Goal: Transaction & Acquisition: Purchase product/service

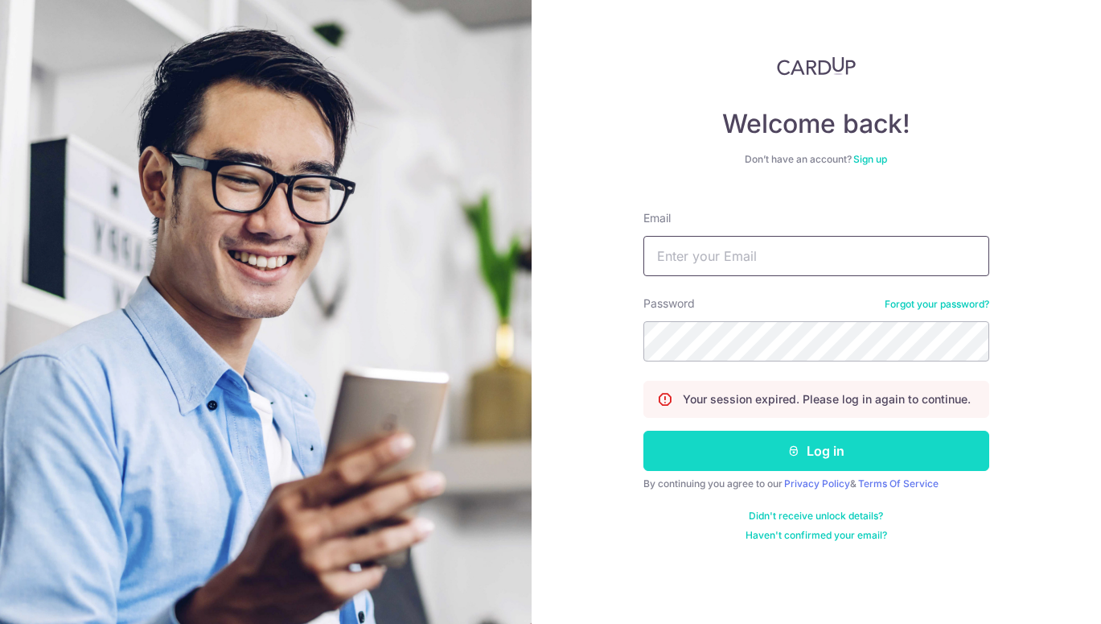
type input "jason.lmt13@gmail.com"
click at [794, 447] on icon "submit" at bounding box center [794, 450] width 13 height 13
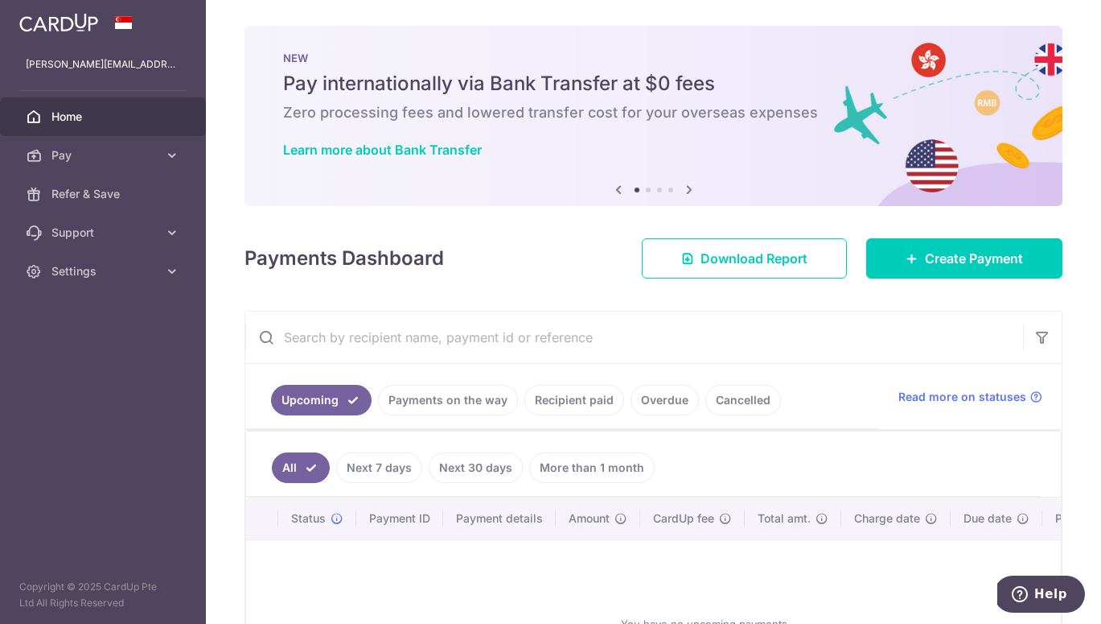
click at [470, 411] on link "Payments on the way" at bounding box center [448, 400] width 140 height 31
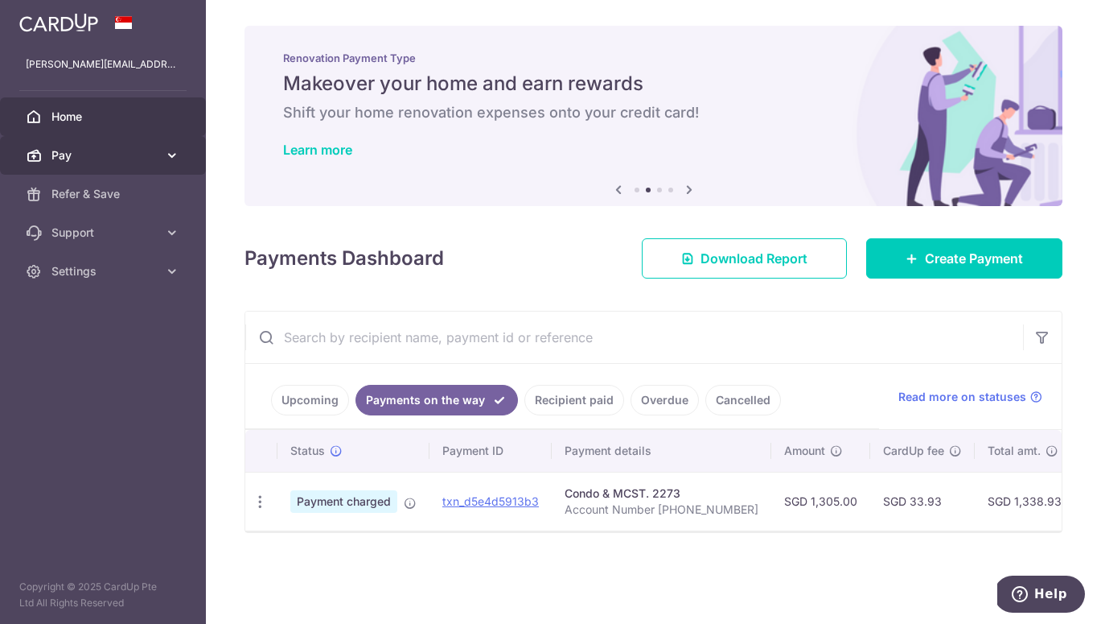
click at [138, 157] on span "Pay" at bounding box center [104, 155] width 106 height 16
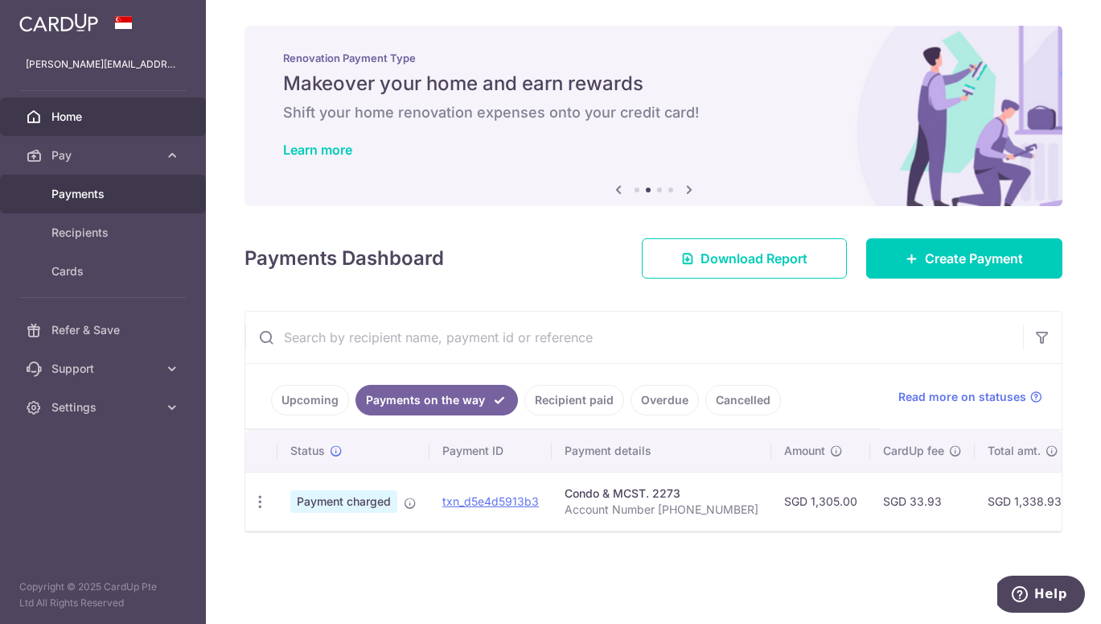
click at [133, 194] on span "Payments" at bounding box center [104, 194] width 106 height 16
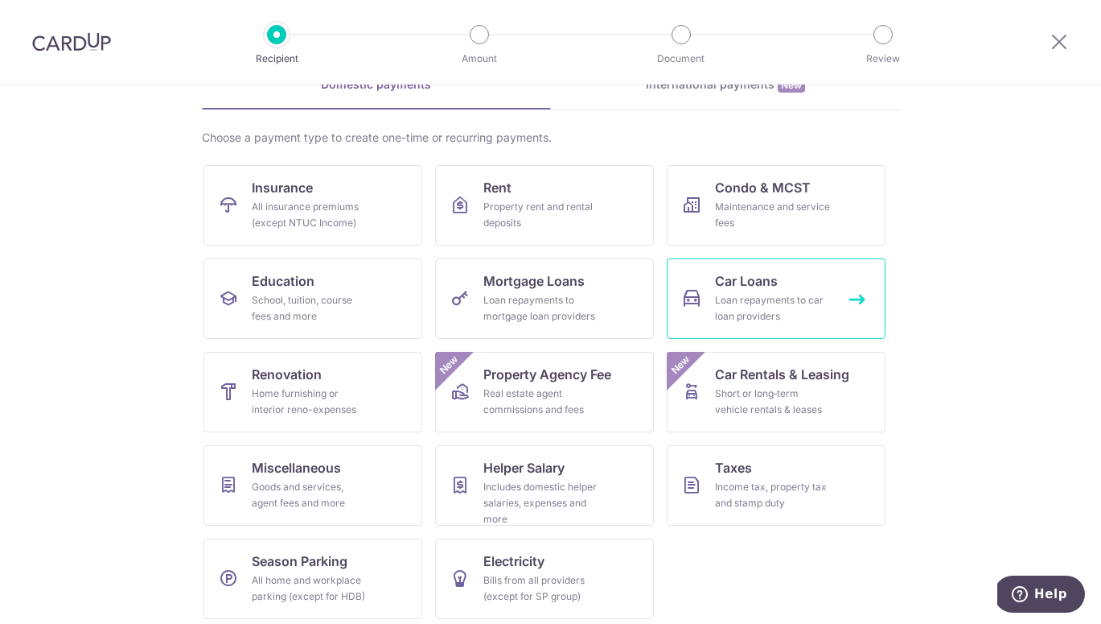
scroll to position [97, 0]
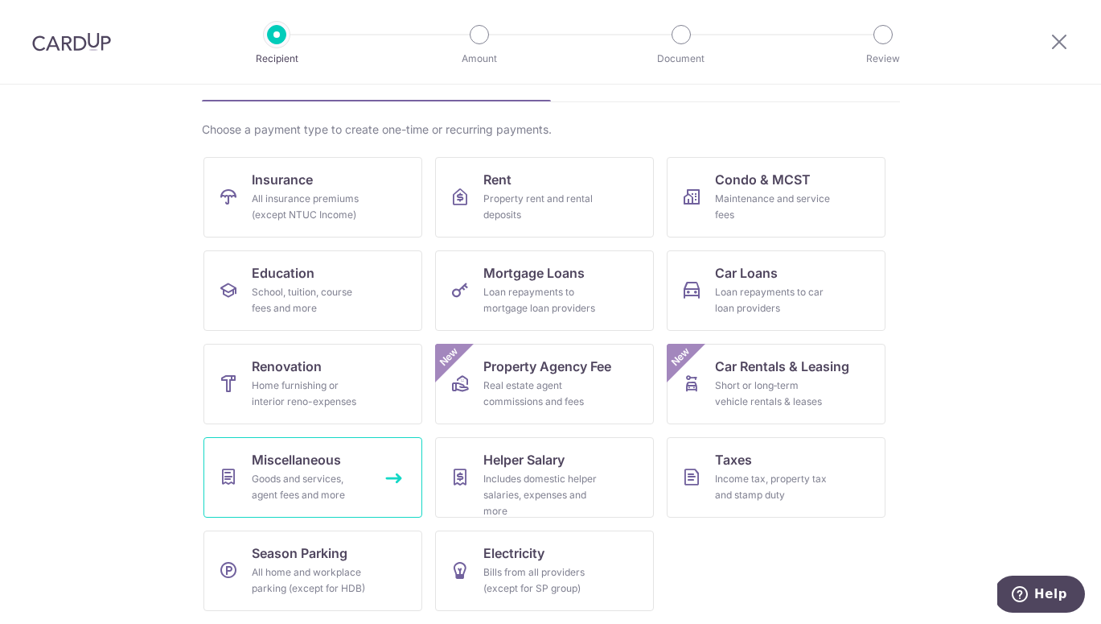
click at [354, 461] on link "Miscellaneous Goods and services, agent fees and more" at bounding box center [313, 477] width 219 height 80
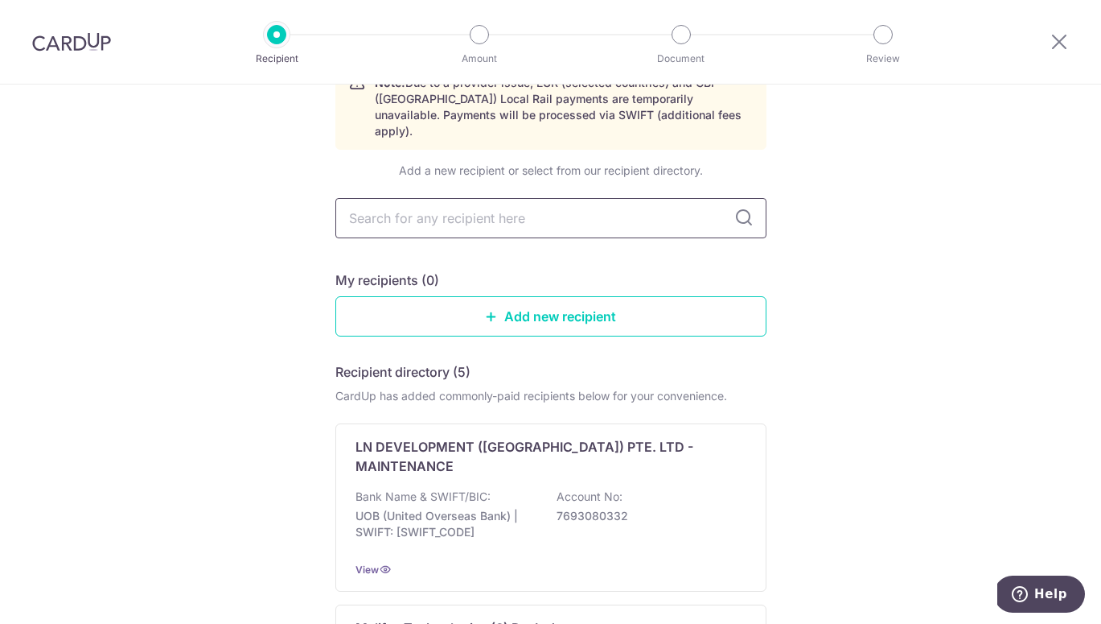
scroll to position [95, 0]
paste input "WOVN Pte Ltd"
type input "WOVN Pte Ltd"
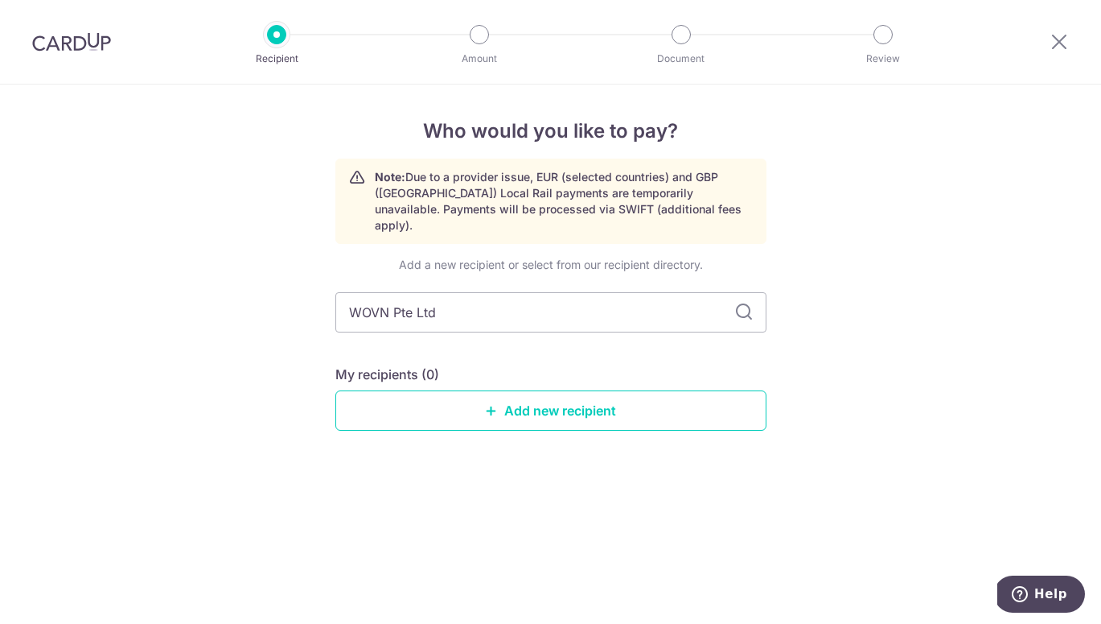
click at [739, 303] on icon at bounding box center [744, 312] width 19 height 19
click at [446, 308] on input "WOVN Pte Ltd" at bounding box center [551, 312] width 431 height 40
type input "WOVN"
click at [744, 303] on icon at bounding box center [744, 312] width 19 height 19
click at [538, 395] on link "Add new recipient" at bounding box center [551, 410] width 431 height 40
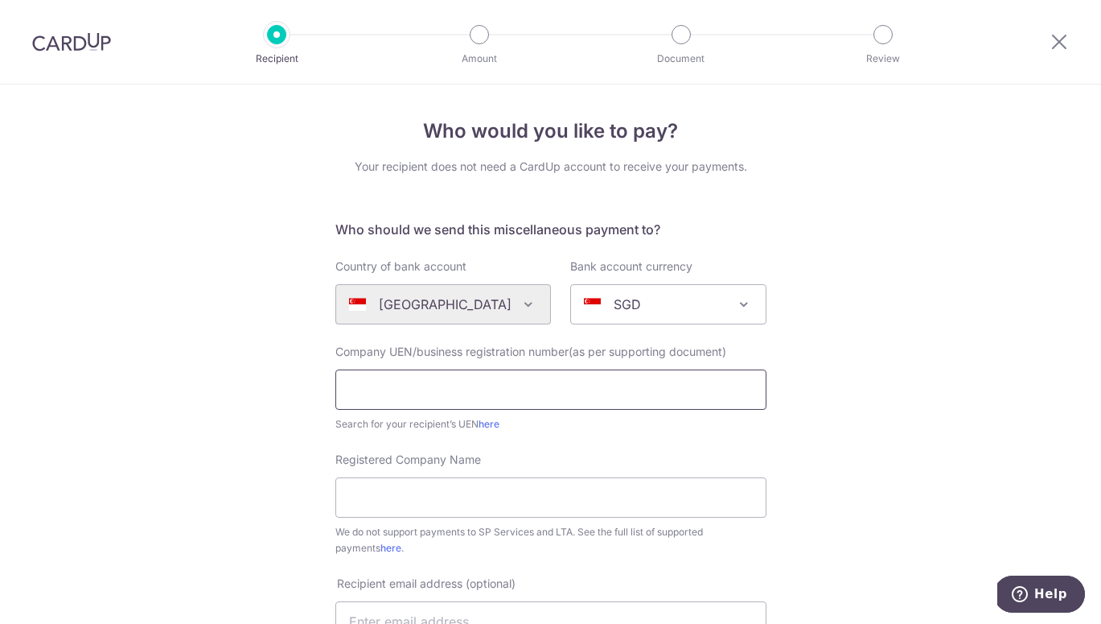
click at [496, 383] on input "text" at bounding box center [551, 389] width 431 height 40
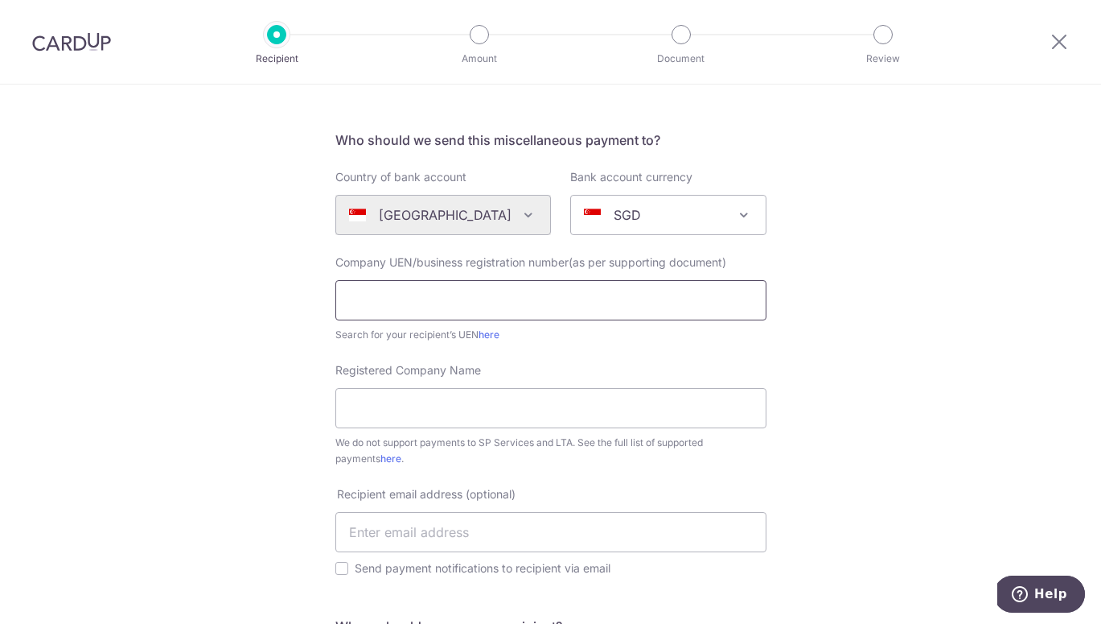
scroll to position [102, 0]
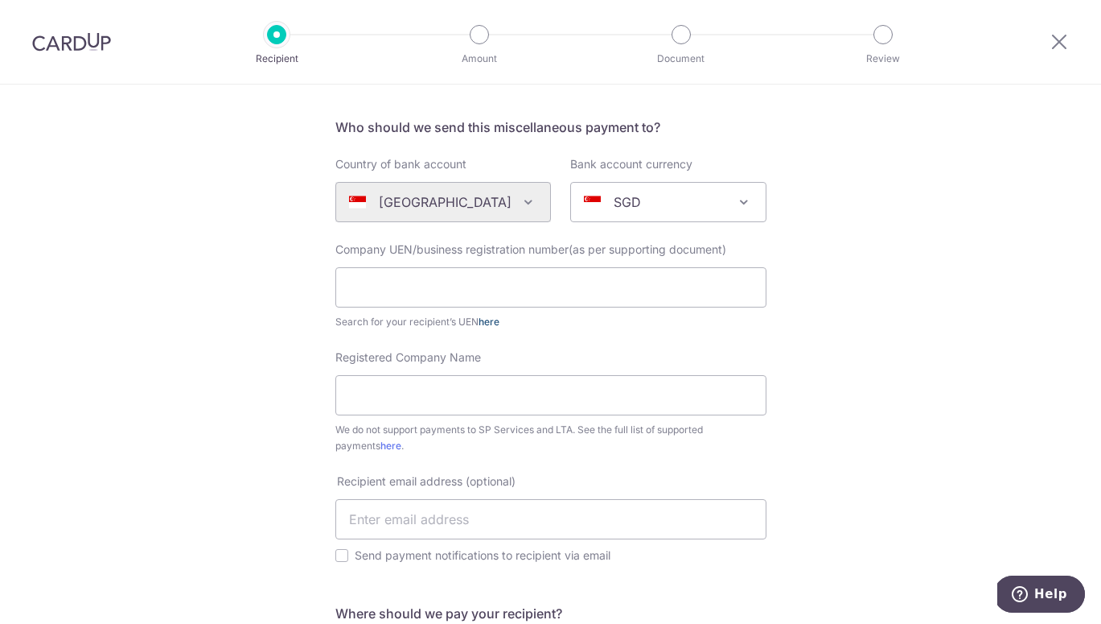
click at [496, 323] on link "here" at bounding box center [489, 321] width 21 height 12
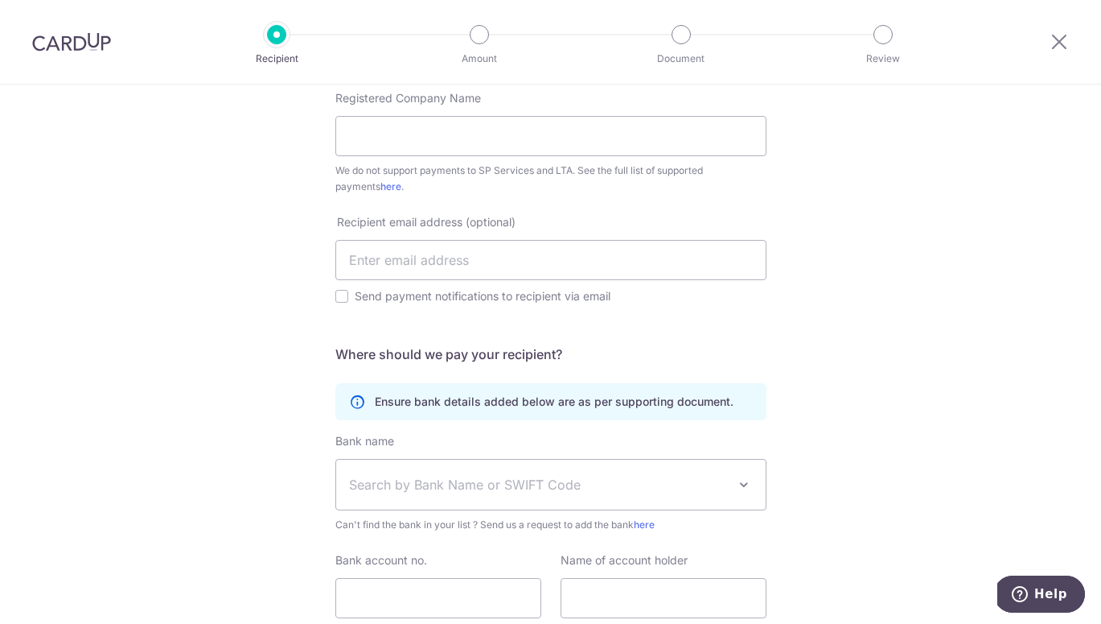
scroll to position [0, 0]
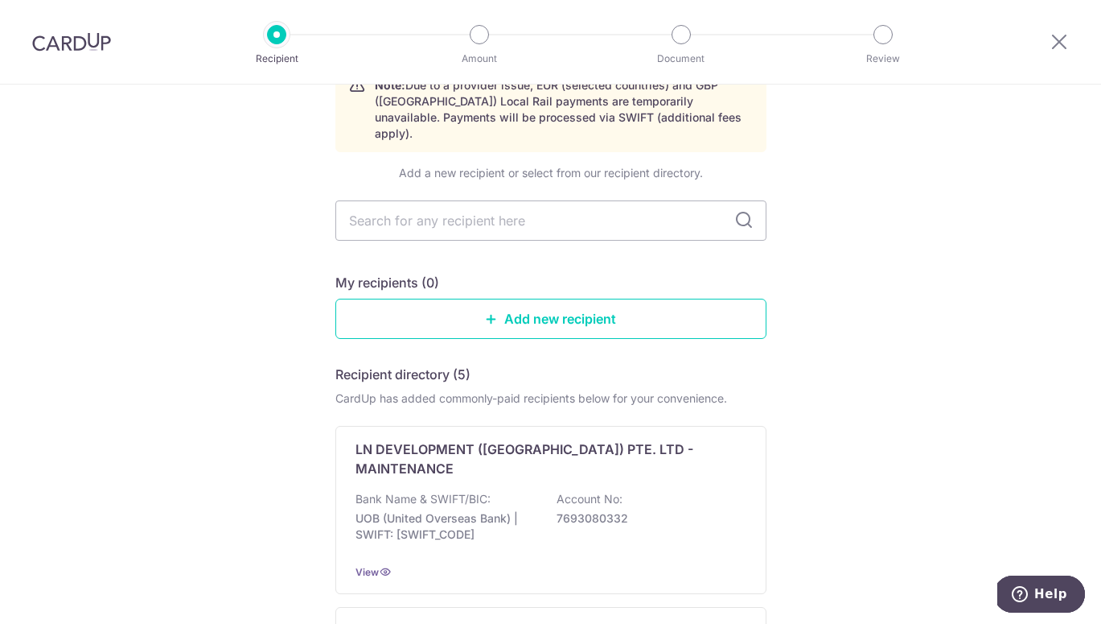
scroll to position [107, 0]
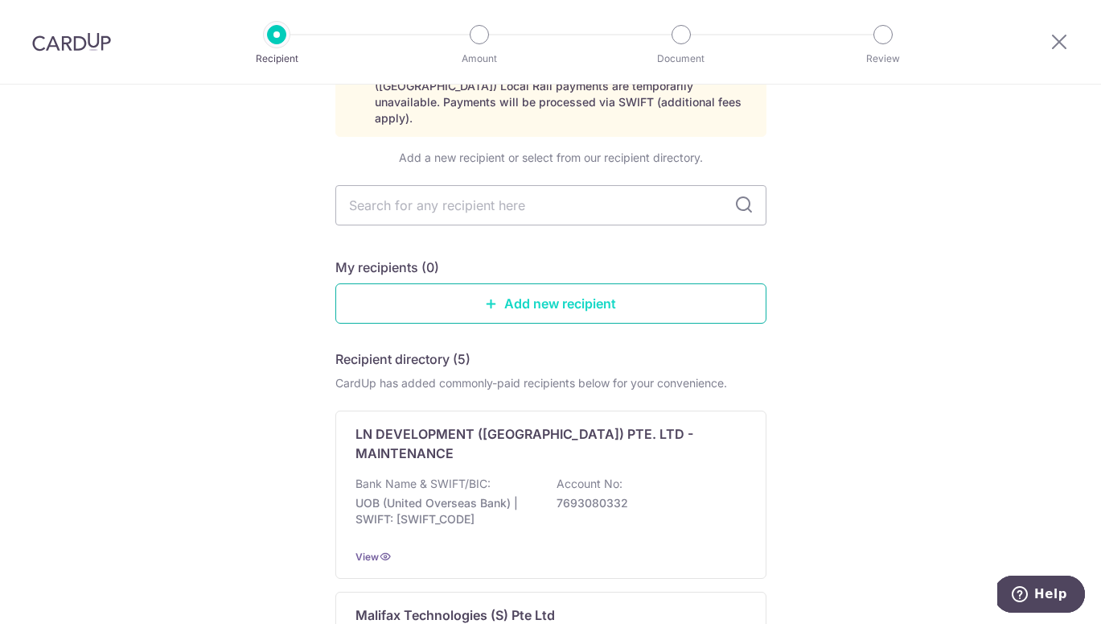
click at [562, 284] on link "Add new recipient" at bounding box center [551, 303] width 431 height 40
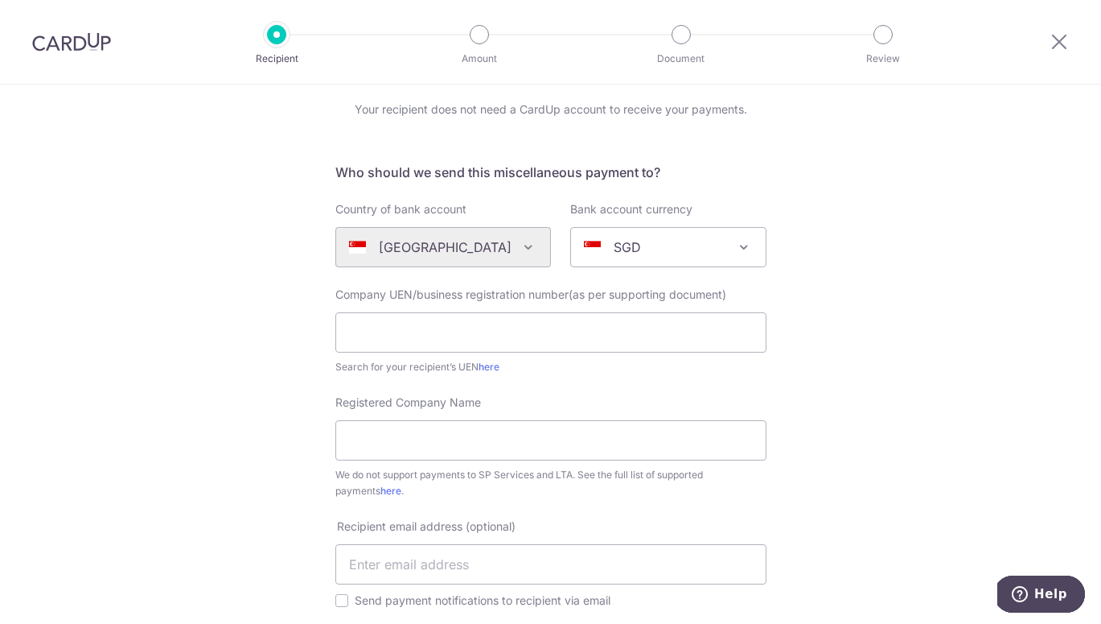
scroll to position [70, 0]
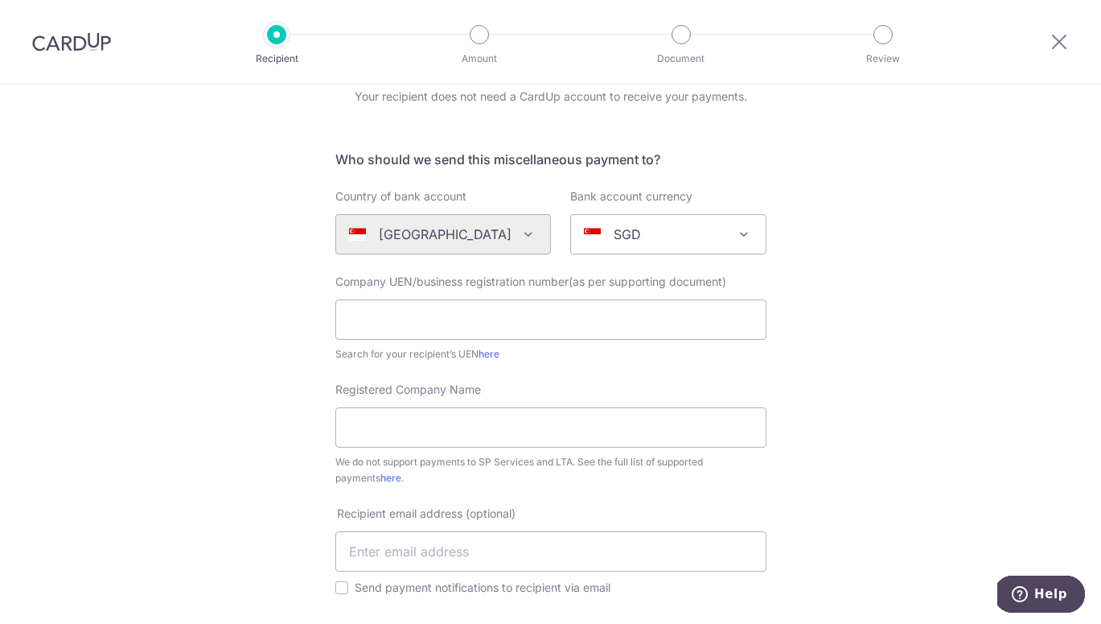
click at [93, 52] on div at bounding box center [71, 42] width 143 height 84
click at [93, 35] on img at bounding box center [71, 41] width 79 height 19
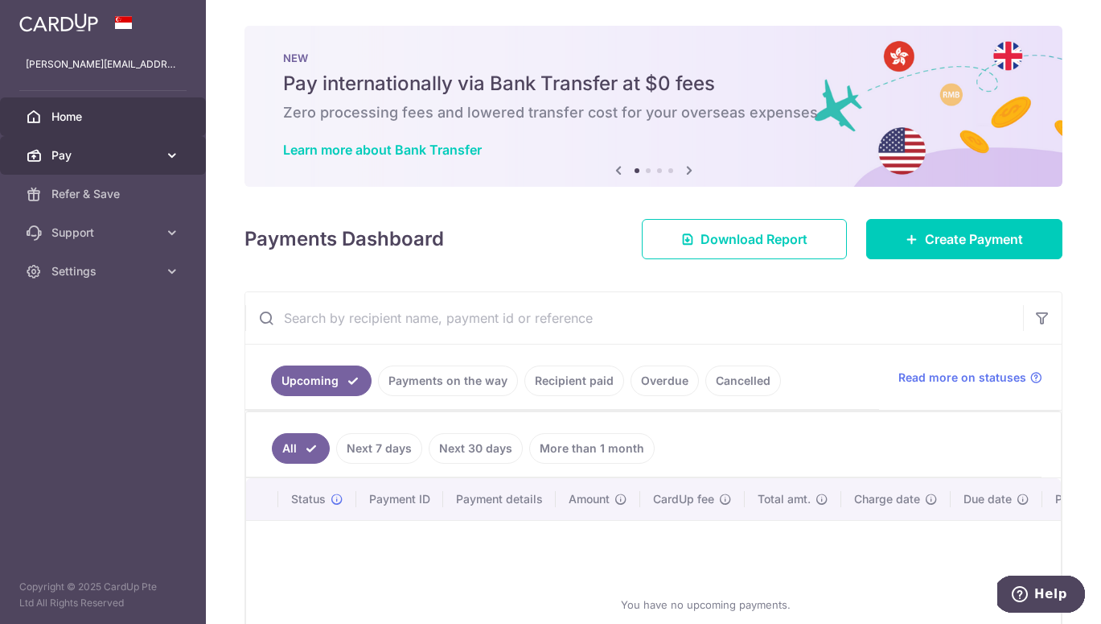
click at [130, 158] on span "Pay" at bounding box center [104, 155] width 106 height 16
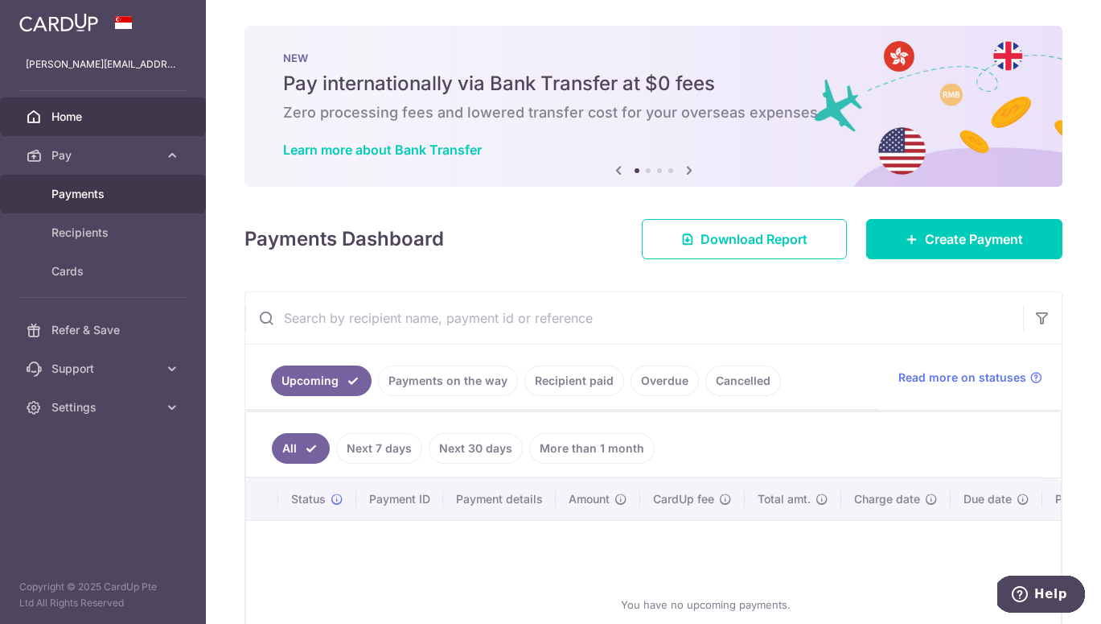
click at [148, 207] on link "Payments" at bounding box center [103, 194] width 206 height 39
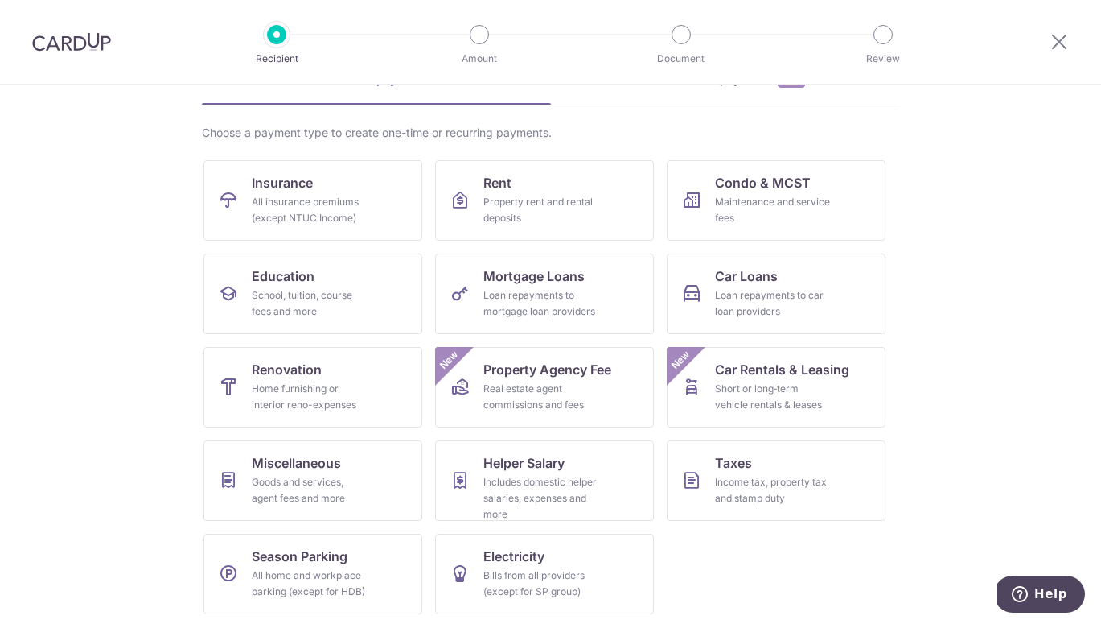
scroll to position [95, 0]
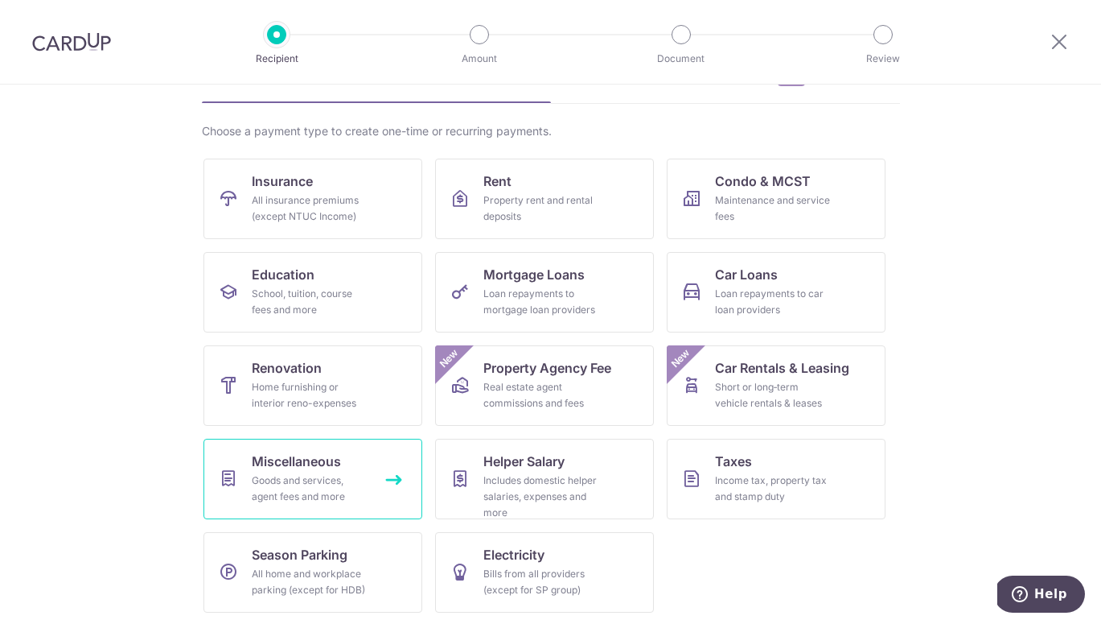
click at [384, 468] on link "Miscellaneous Goods and services, agent fees and more" at bounding box center [313, 478] width 219 height 80
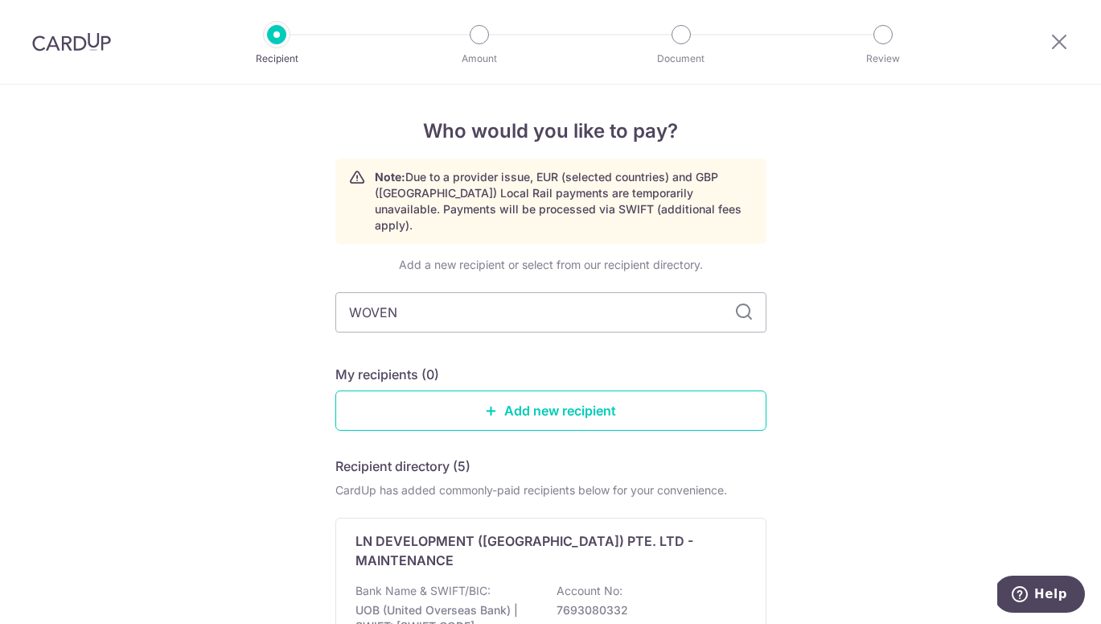
type input "WOVEN"
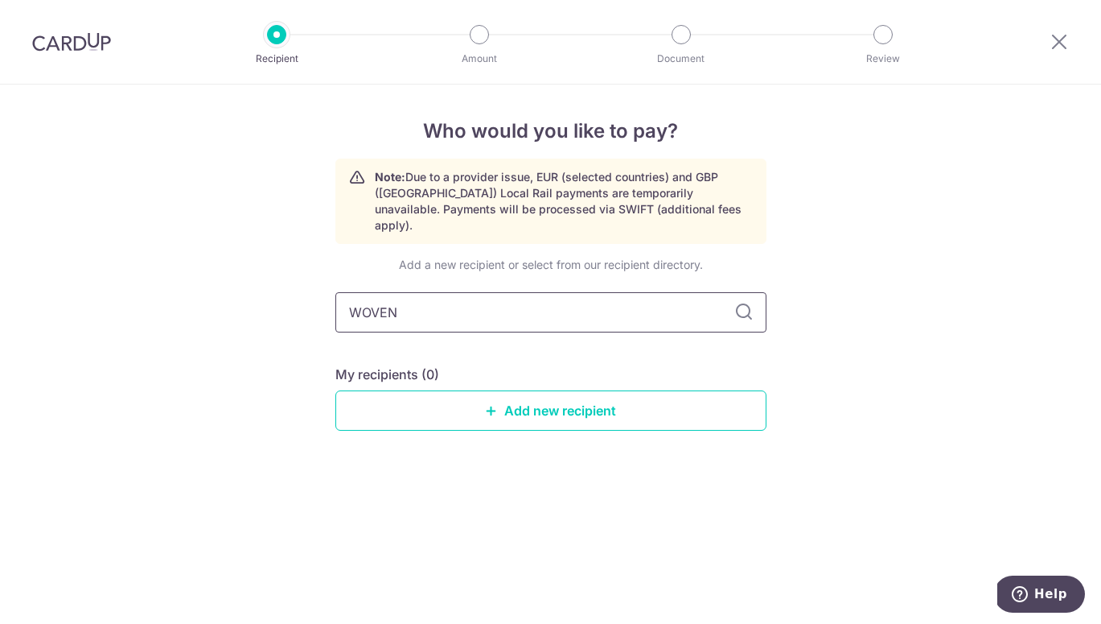
click at [391, 294] on input "WOVEN" at bounding box center [551, 312] width 431 height 40
type input "WOVN"
click at [409, 297] on input "WOVN" at bounding box center [551, 312] width 431 height 40
click at [740, 303] on icon at bounding box center [744, 312] width 19 height 19
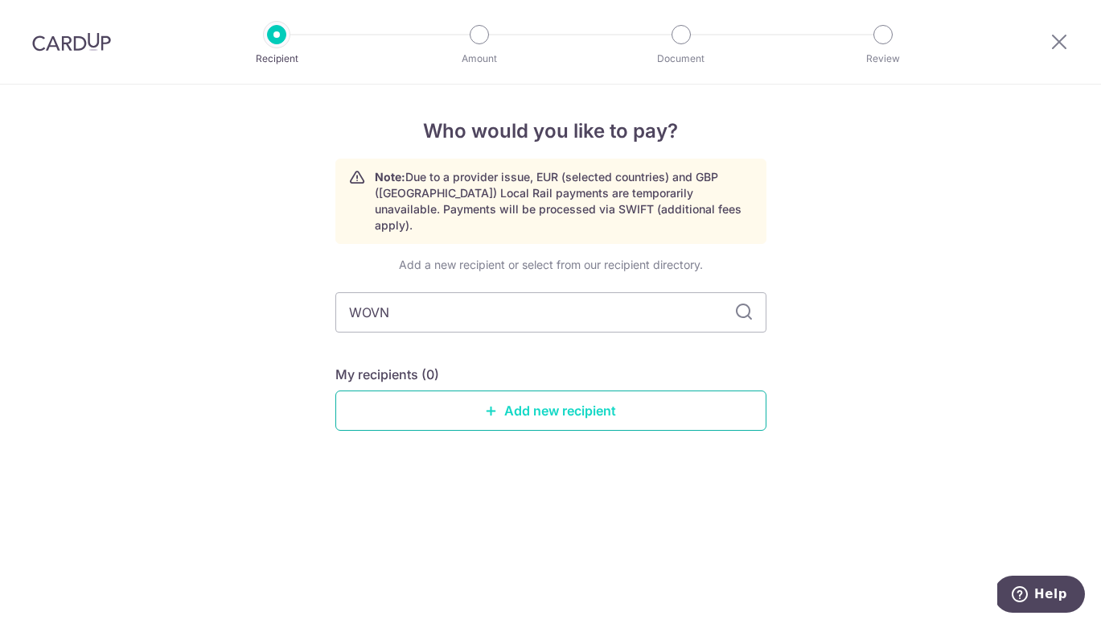
click at [588, 395] on link "Add new recipient" at bounding box center [551, 410] width 431 height 40
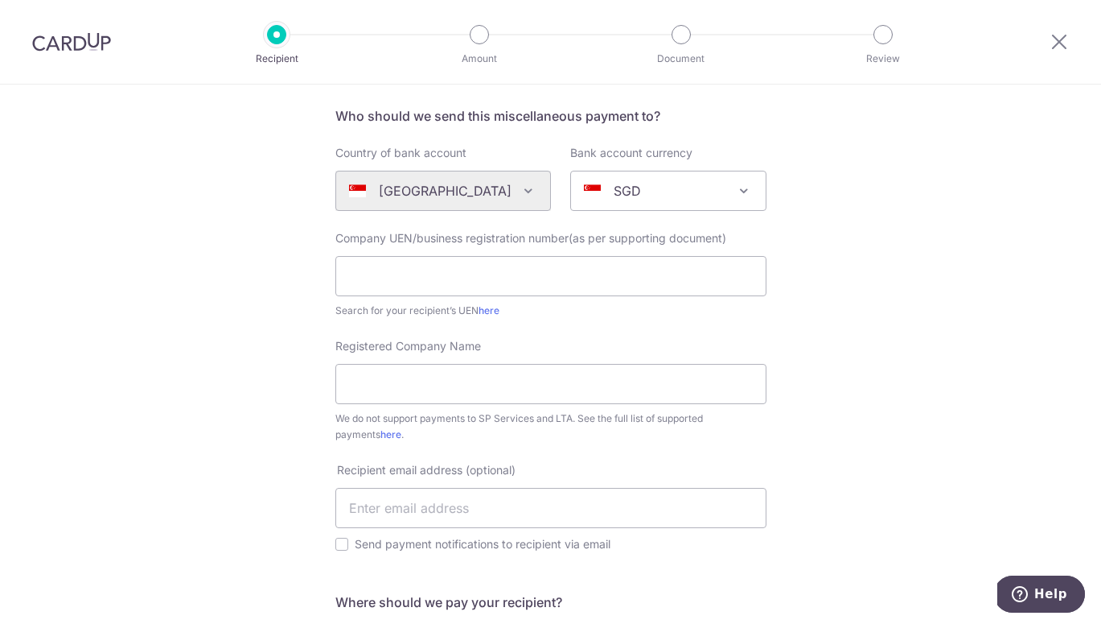
scroll to position [115, 0]
click at [422, 371] on input "Registered Company Name" at bounding box center [551, 382] width 431 height 40
paste input "WOVN Pte Ltd"
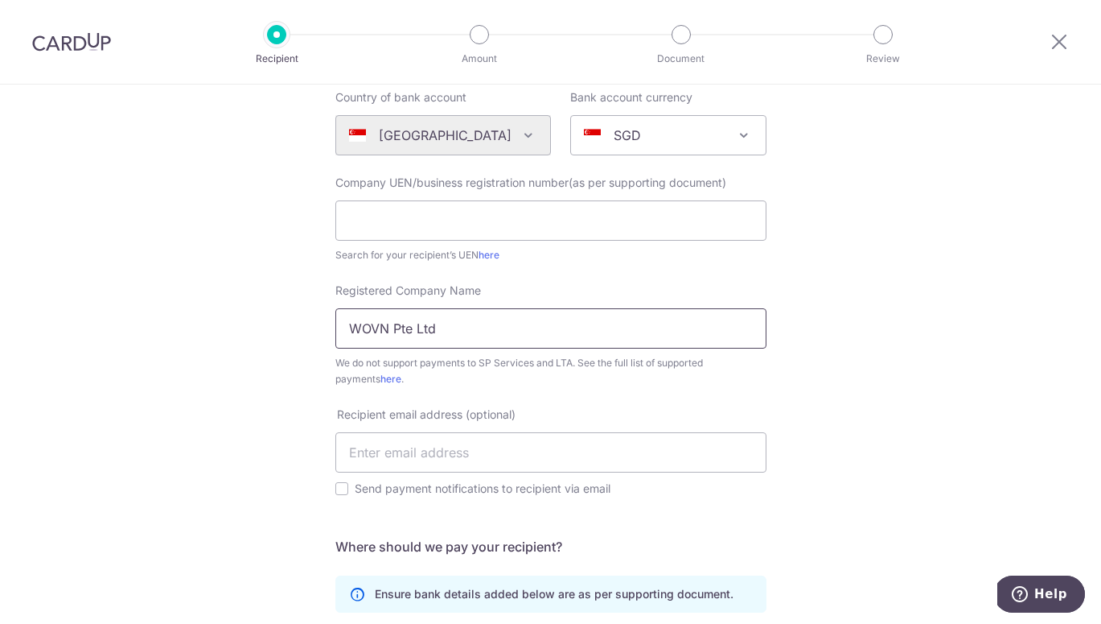
scroll to position [173, 0]
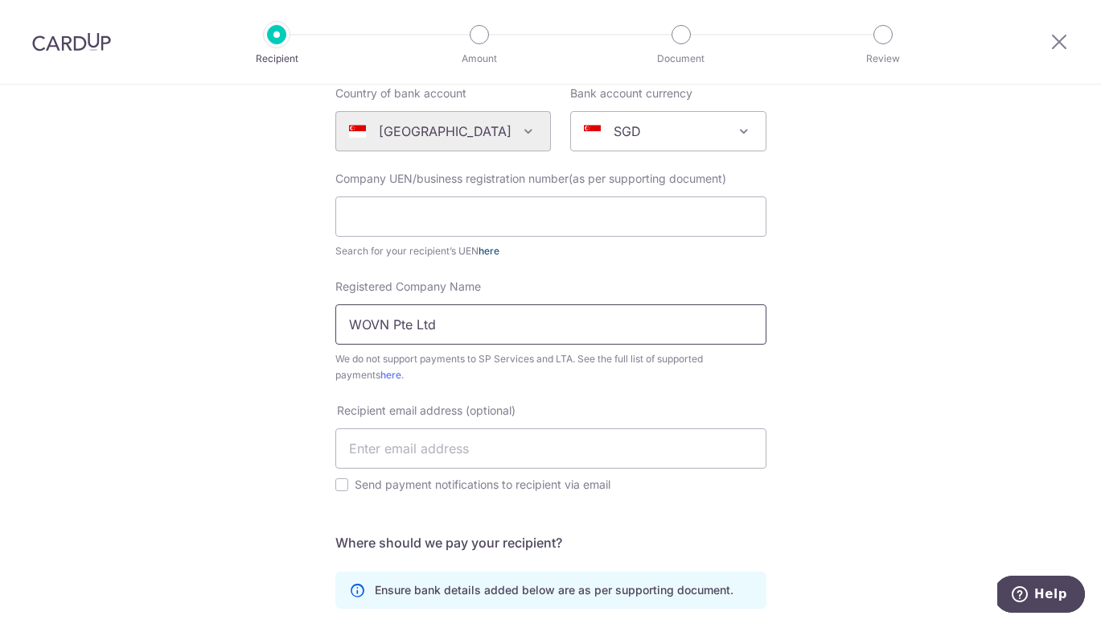
type input "WOVN Pte Ltd"
click at [521, 215] on input "text" at bounding box center [551, 216] width 431 height 40
paste input "202524787H WOVN CARPETS"
type input "202524787H WOVN CARPETS"
click at [580, 250] on div "Search for your recipient’s UEN here" at bounding box center [551, 251] width 431 height 16
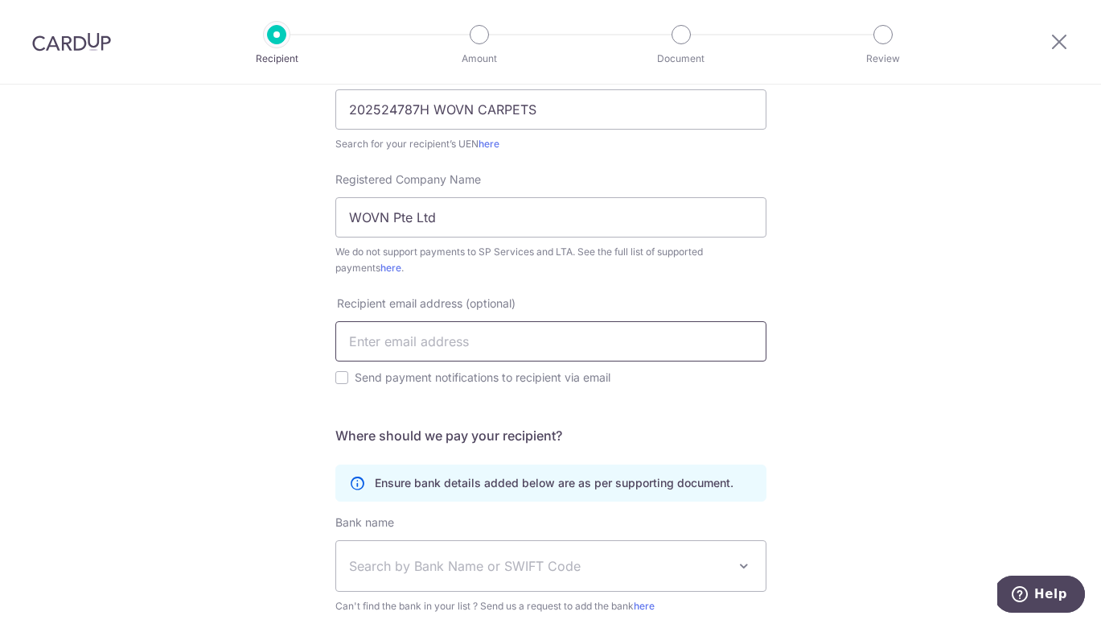
scroll to position [360, 0]
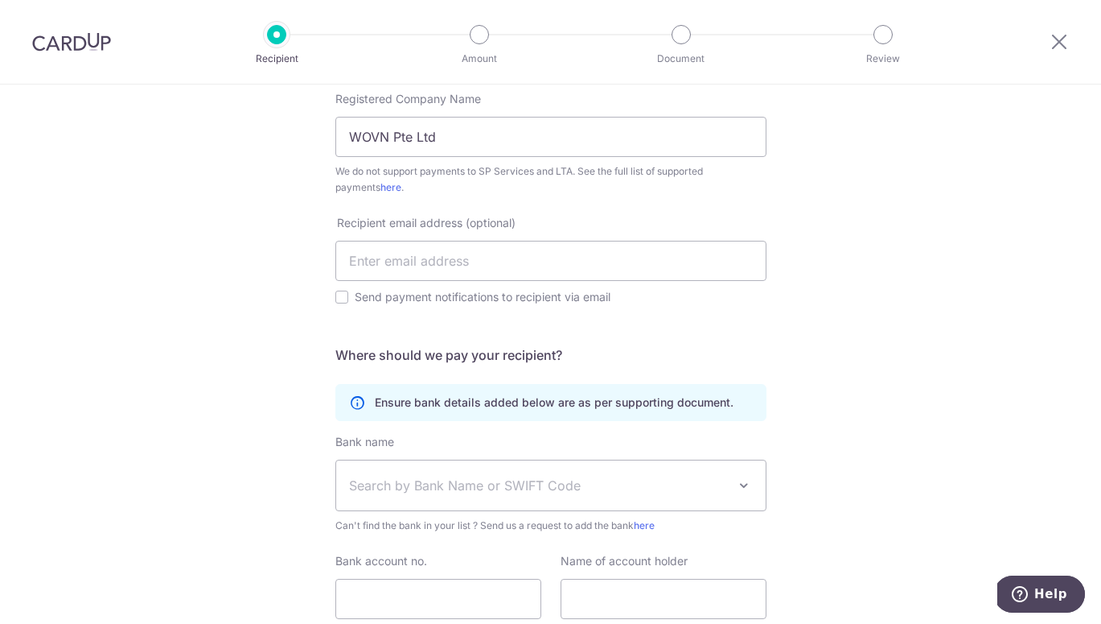
click at [486, 485] on span "Search by Bank Name or SWIFT Code" at bounding box center [538, 484] width 378 height 19
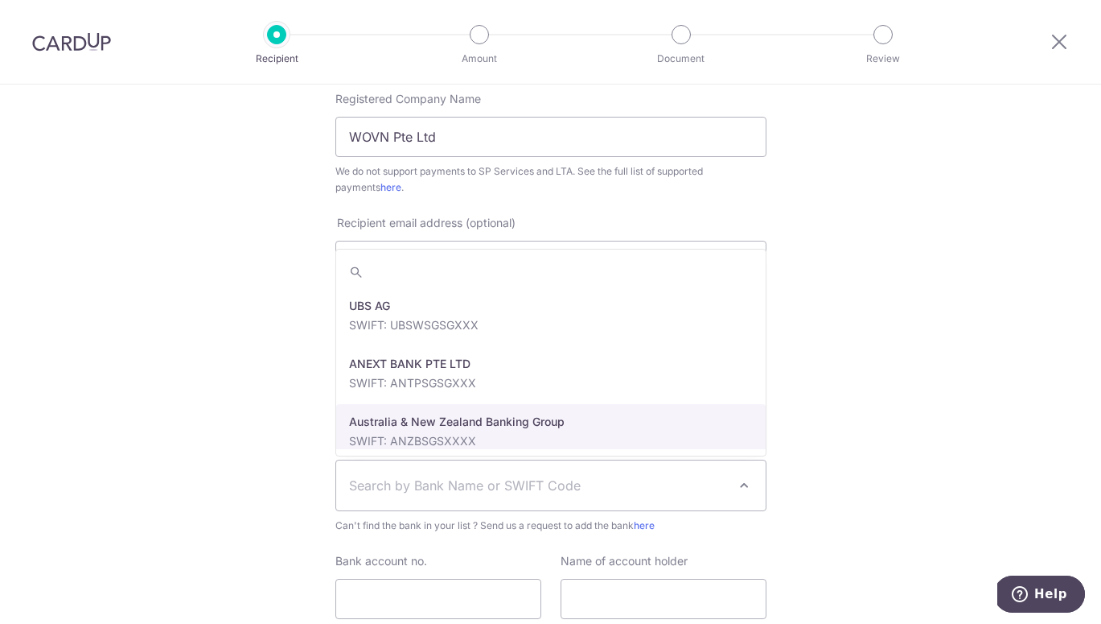
click at [295, 508] on div "Who would you like to pay? Your recipient does not need a CardUp account to rec…" at bounding box center [550, 235] width 1101 height 1023
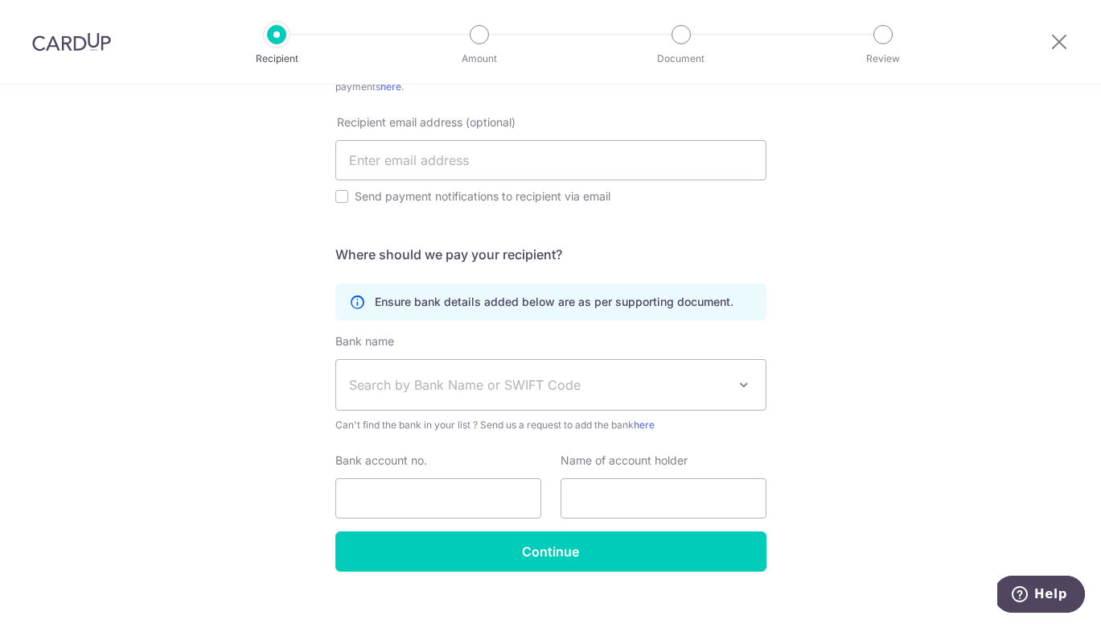
scroll to position [470, 0]
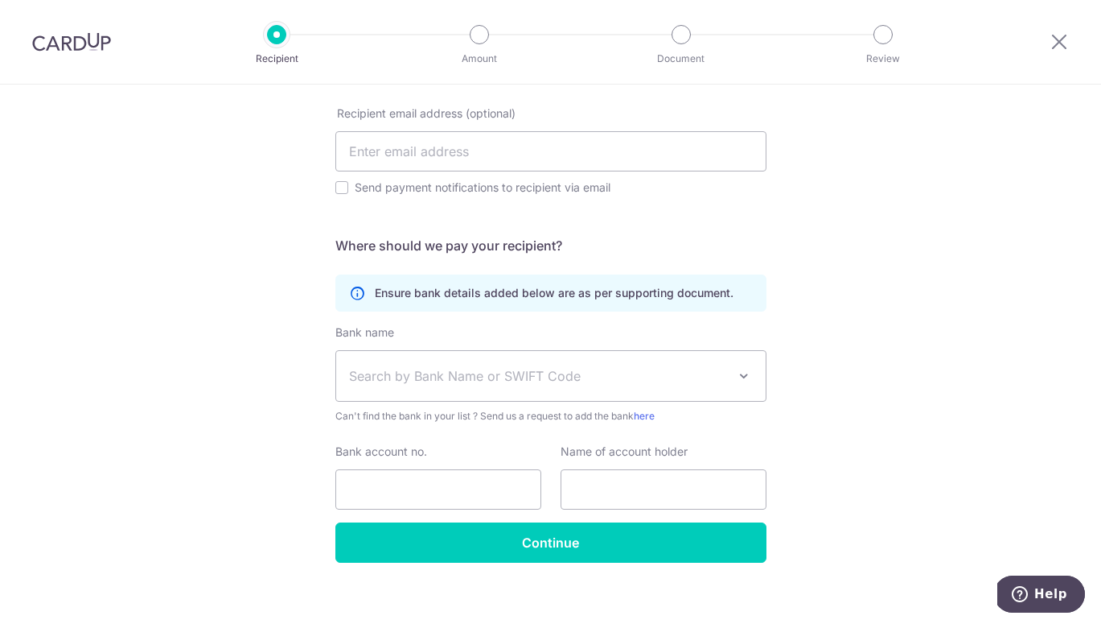
click at [468, 379] on span "Search by Bank Name or SWIFT Code" at bounding box center [538, 375] width 378 height 19
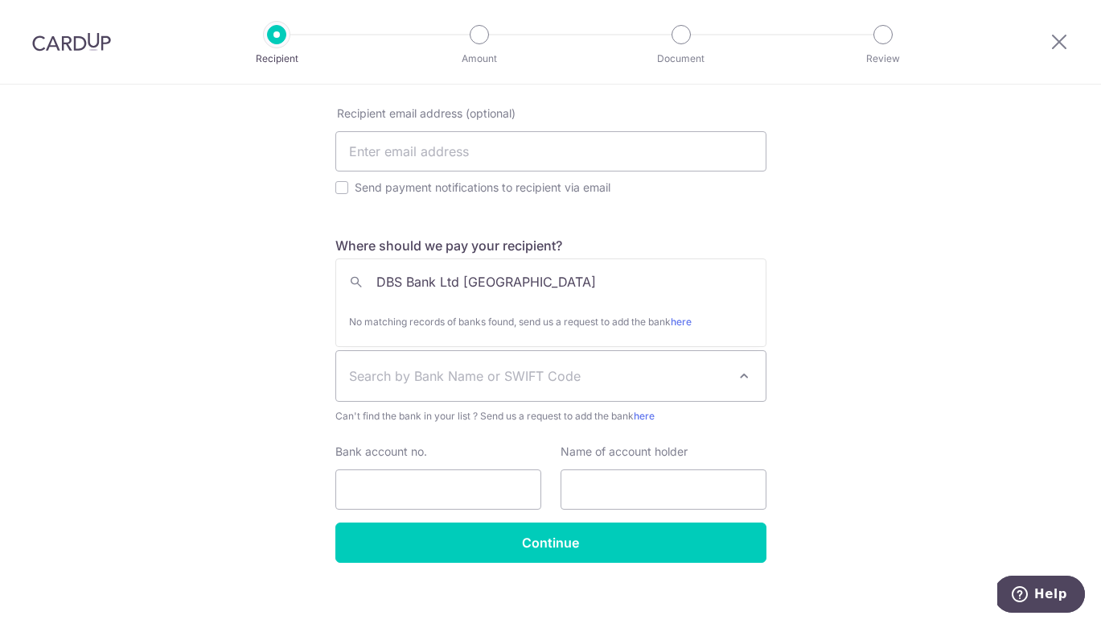
type input "DBS Bank Ltd Singapore"
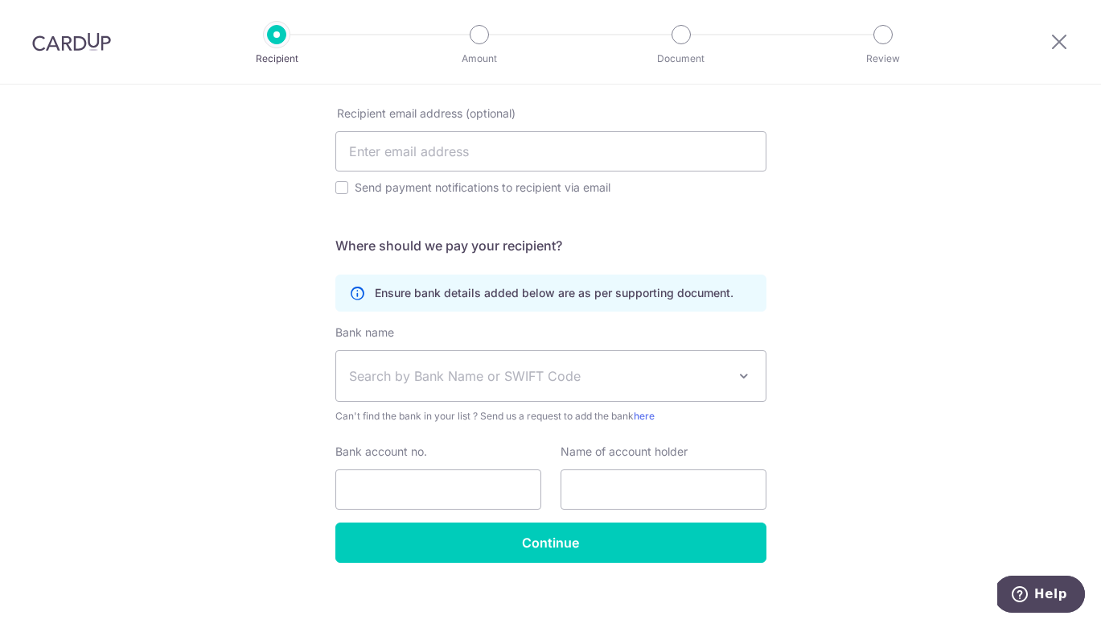
click at [455, 361] on span "Search by Bank Name or SWIFT Code" at bounding box center [551, 376] width 430 height 50
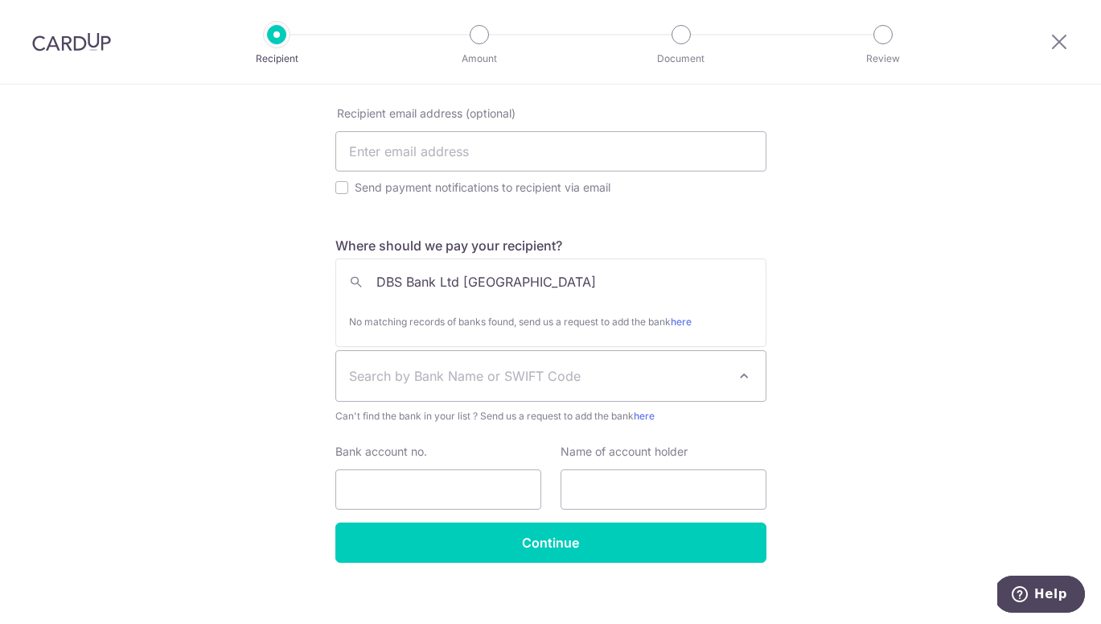
click at [525, 283] on input "DBS Bank Ltd Singapore" at bounding box center [551, 282] width 430 height 32
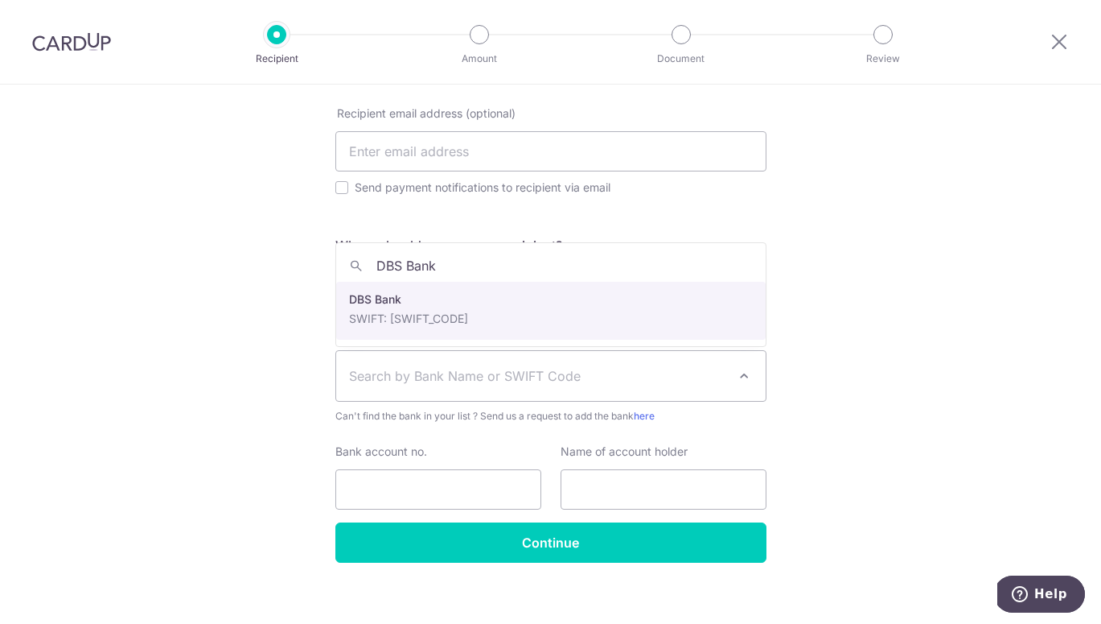
type input "DBS Bank"
select select "6"
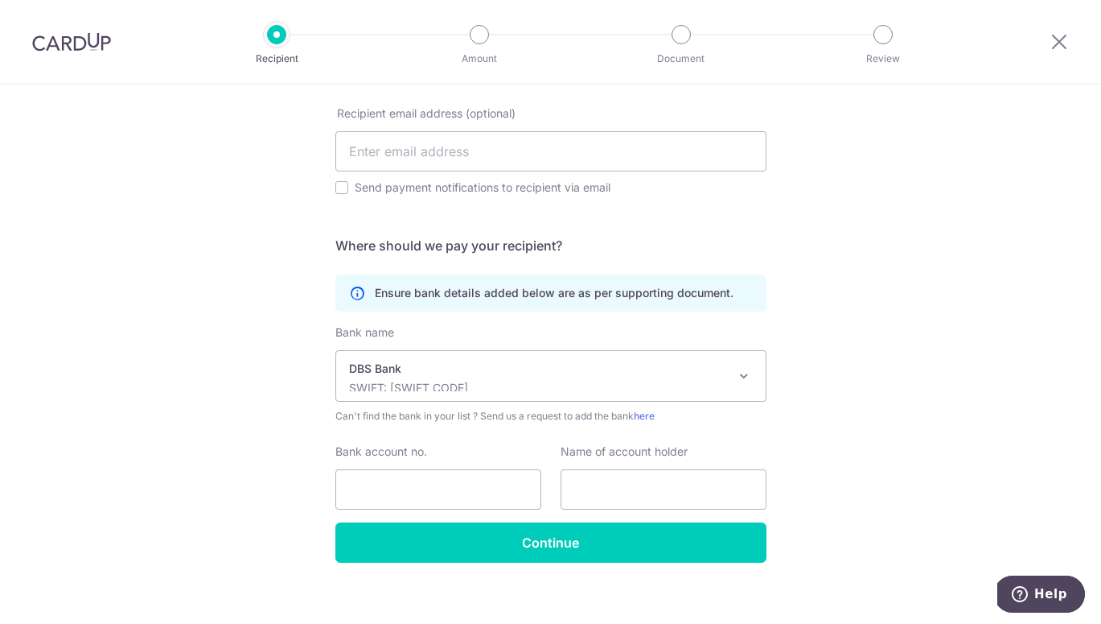
scroll to position [484, 0]
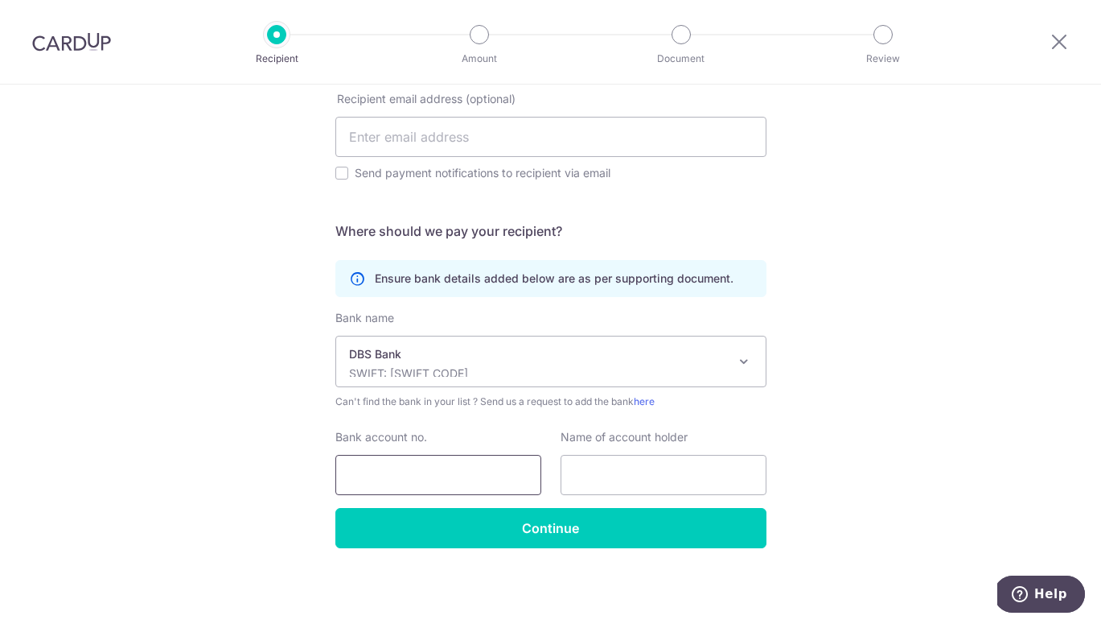
click at [381, 458] on input "Bank account no." at bounding box center [439, 475] width 206 height 40
paste input "0721372436"
type input "0721372436"
click at [610, 463] on input "text" at bounding box center [664, 475] width 206 height 40
paste input "WOVN Pte Ltd"
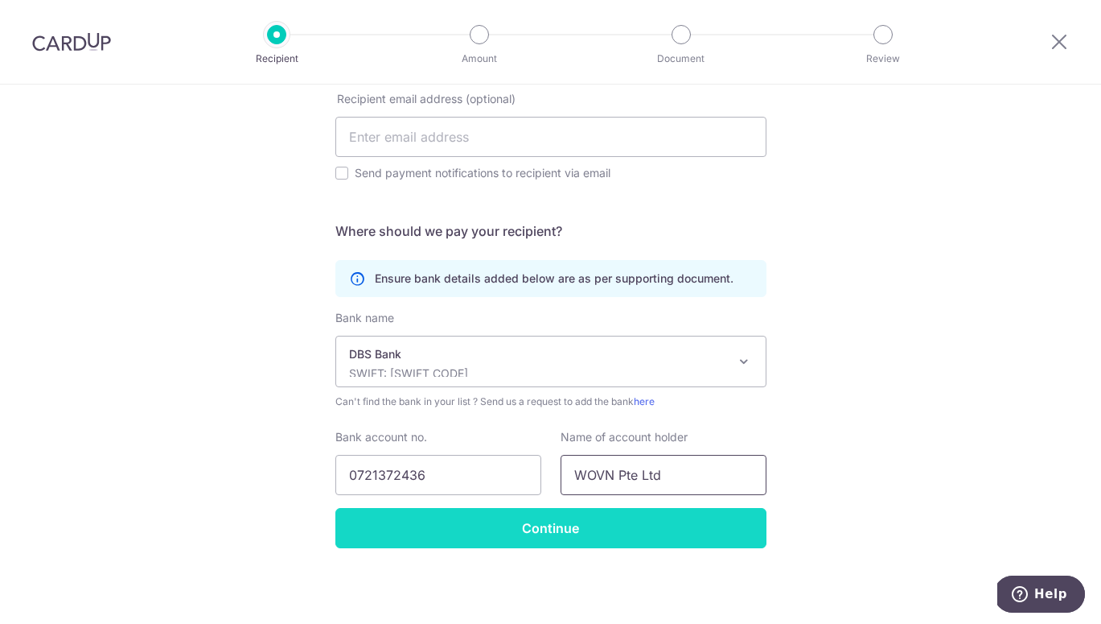
type input "WOVN Pte Ltd"
click at [558, 521] on input "Continue" at bounding box center [551, 528] width 431 height 40
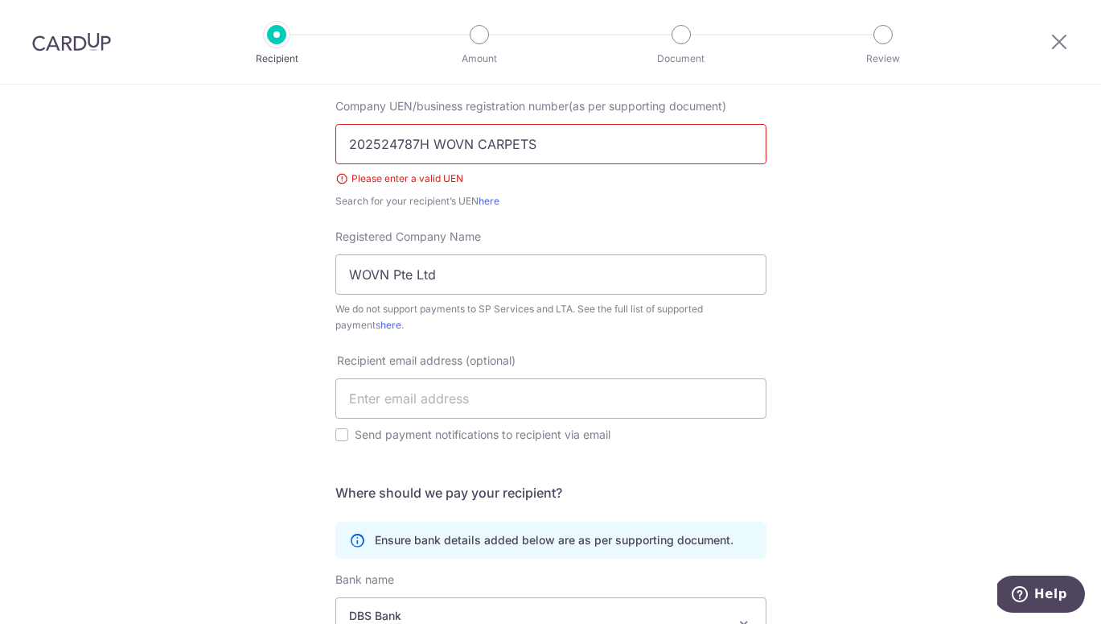
scroll to position [241, 0]
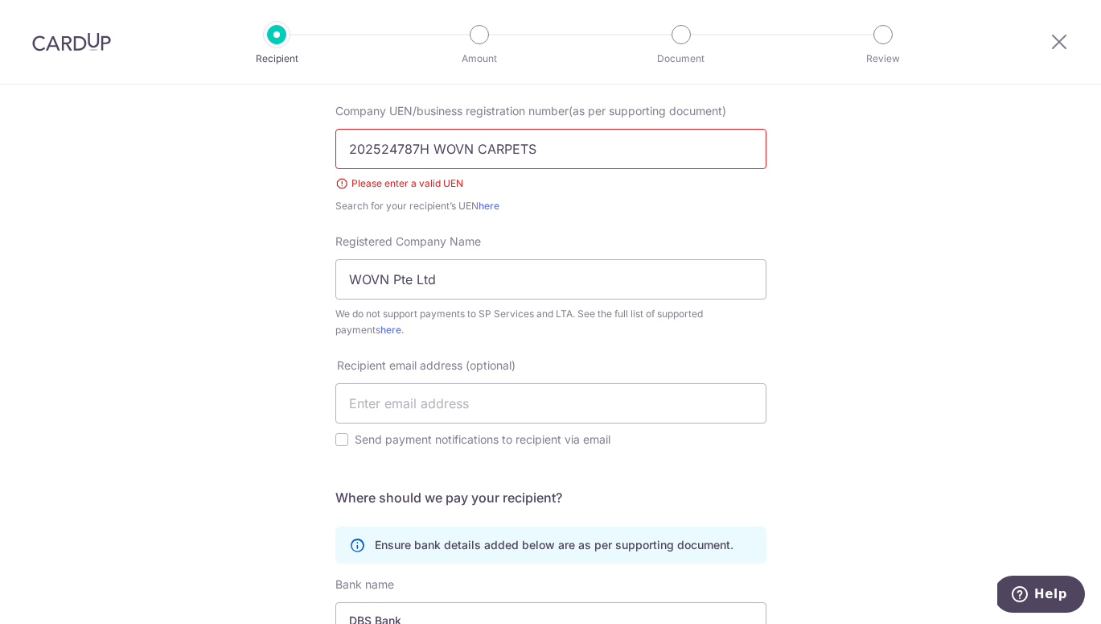
drag, startPoint x: 545, startPoint y: 151, endPoint x: 434, endPoint y: 151, distance: 111.0
click at [434, 151] on input "202524787H WOVN CARPETS" at bounding box center [551, 149] width 431 height 40
type input "202524787H"
click at [703, 201] on div "Search for your recipient’s UEN here" at bounding box center [551, 206] width 431 height 16
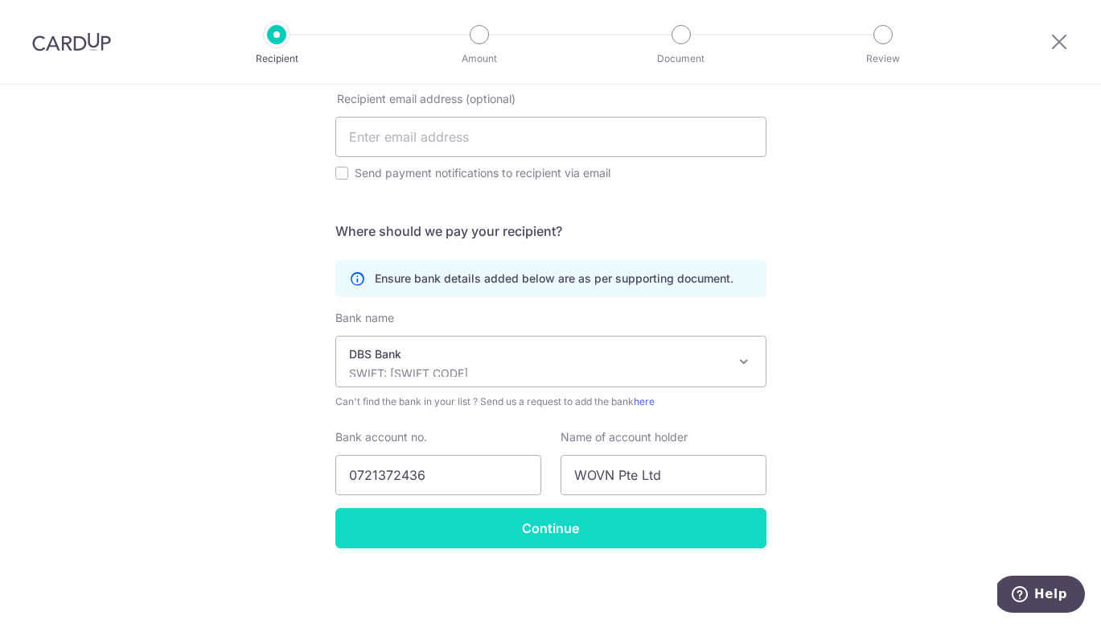
click at [545, 529] on input "Continue" at bounding box center [551, 528] width 431 height 40
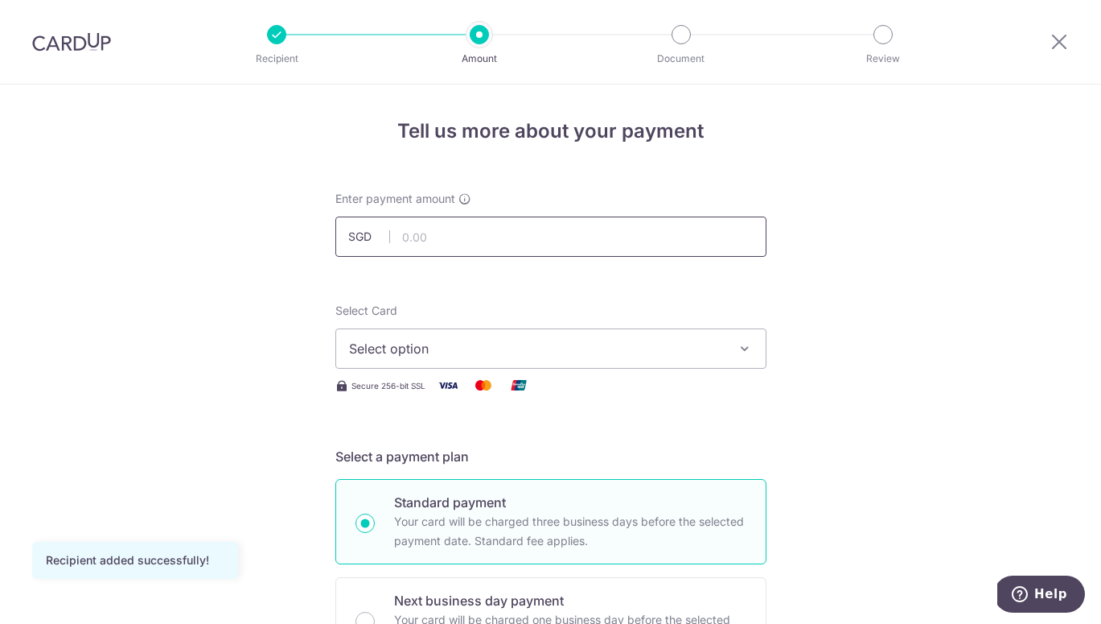
click at [495, 243] on input "text" at bounding box center [551, 236] width 431 height 40
type input "1,800.00"
click at [634, 353] on span "Select option" at bounding box center [536, 348] width 375 height 19
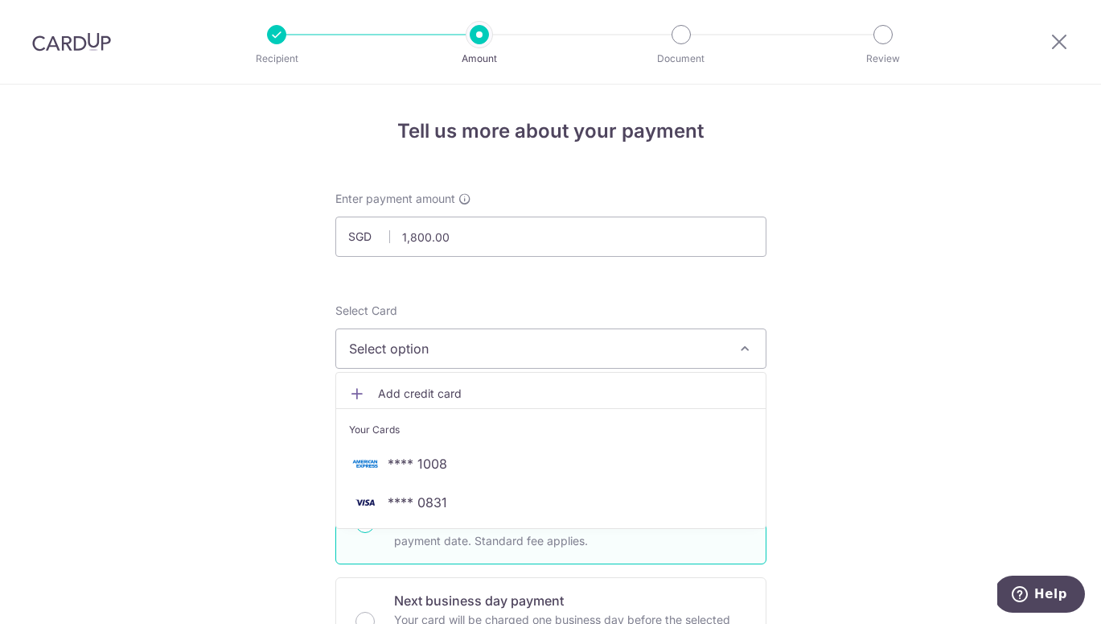
click at [607, 471] on span "**** 1008" at bounding box center [551, 463] width 404 height 19
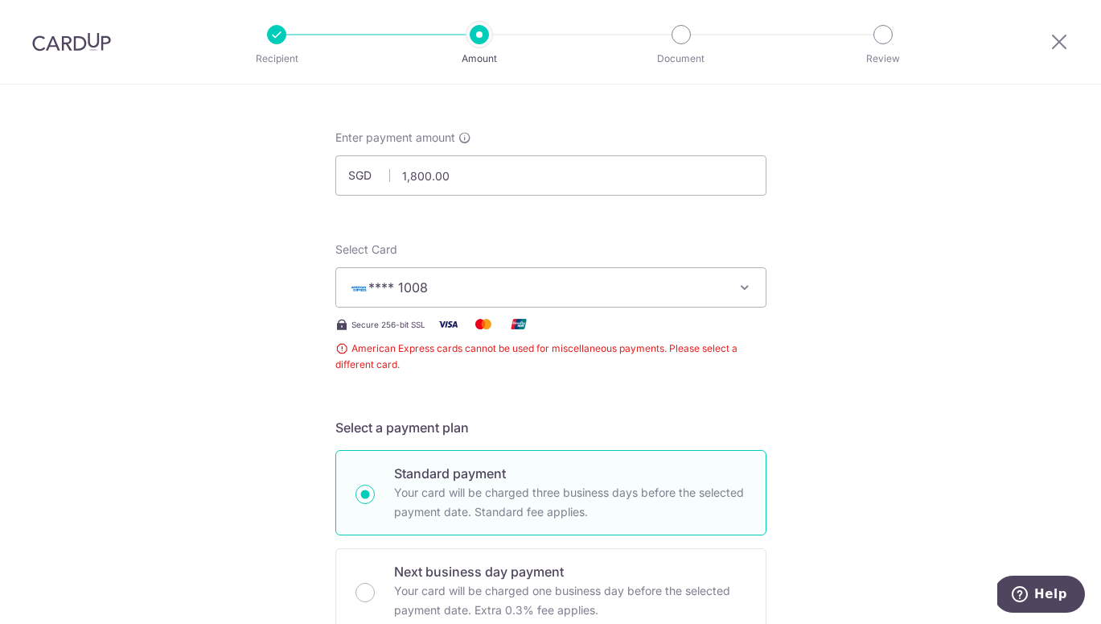
scroll to position [65, 0]
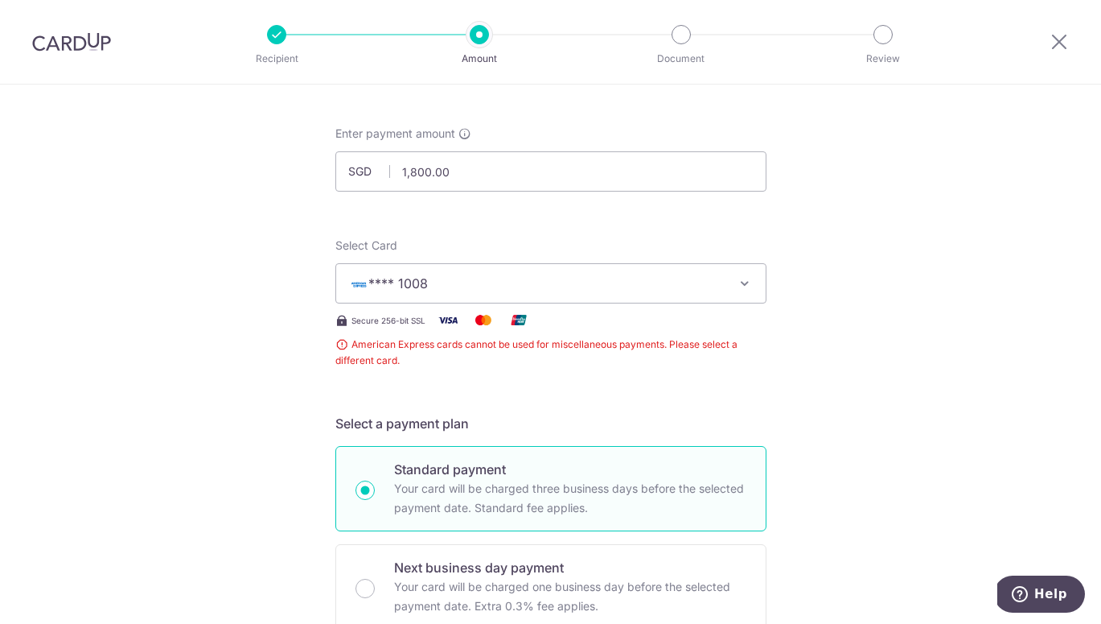
click at [509, 294] on button "**** 1008" at bounding box center [551, 283] width 431 height 40
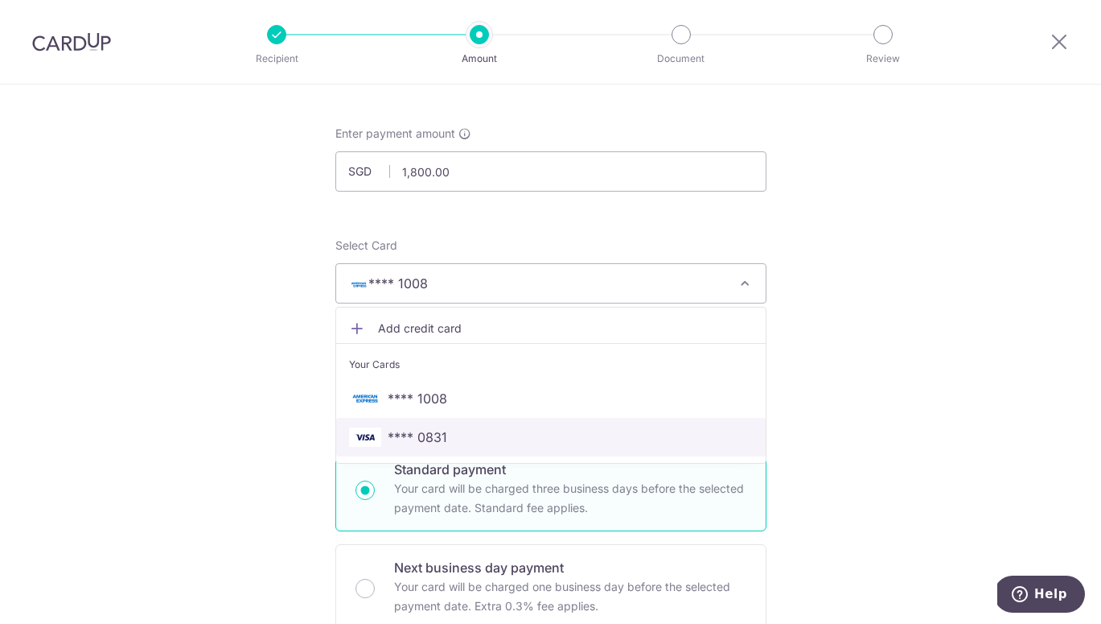
click at [508, 436] on span "**** 0831" at bounding box center [551, 436] width 404 height 19
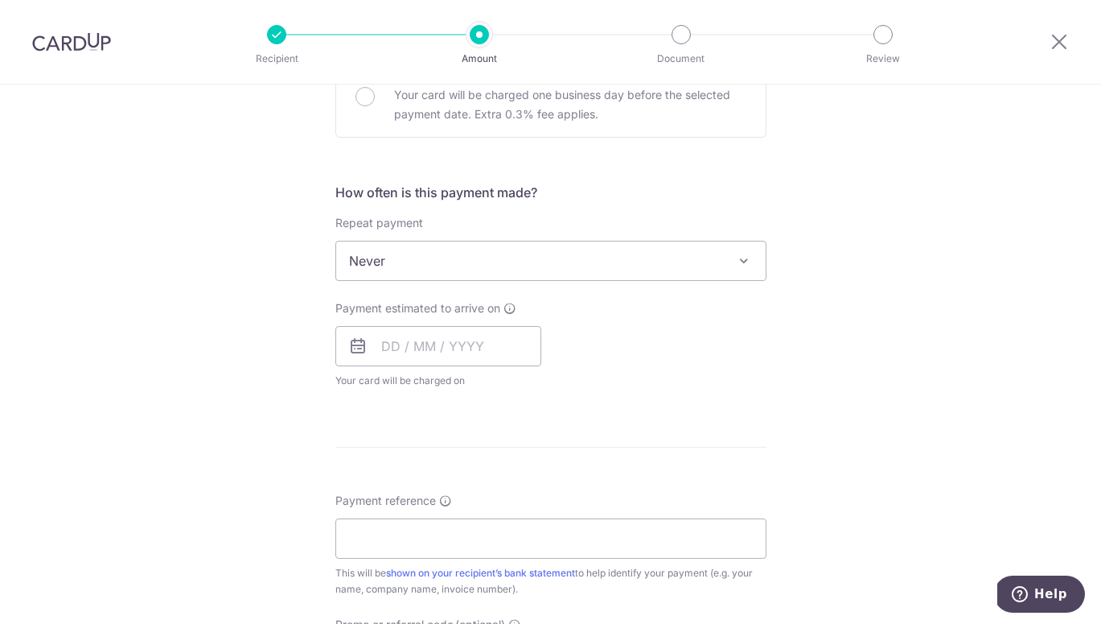
scroll to position [489, 0]
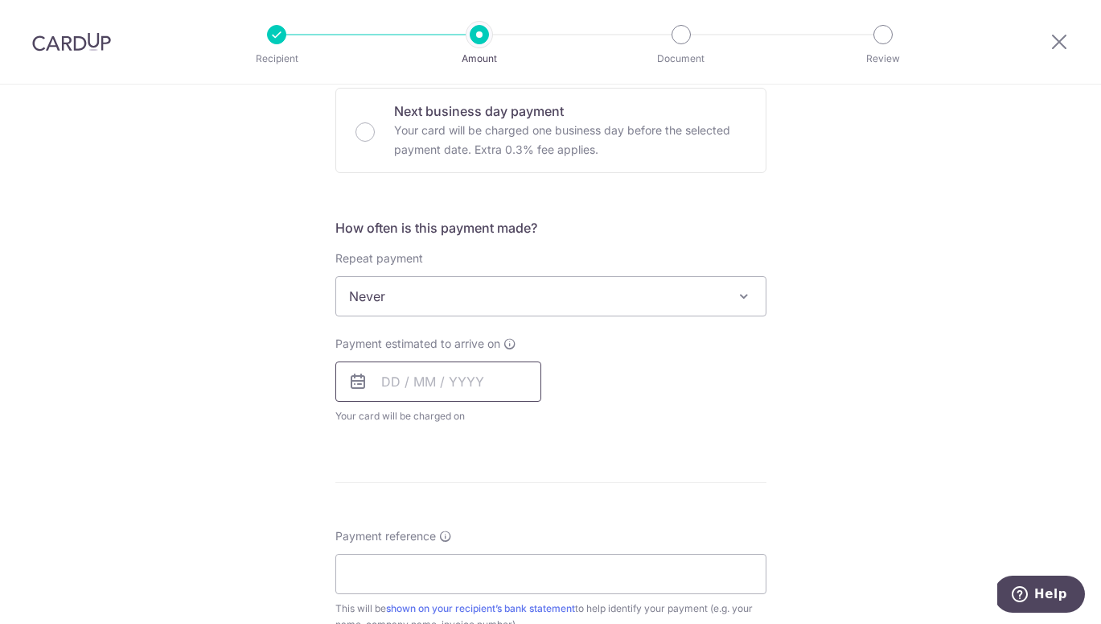
click at [394, 387] on input "text" at bounding box center [439, 381] width 206 height 40
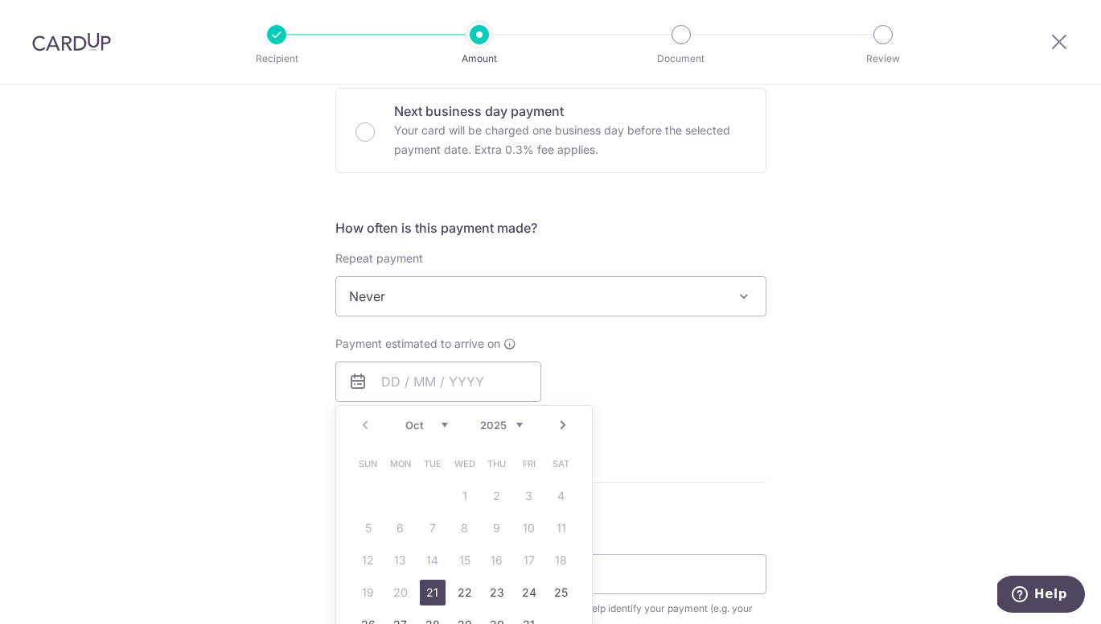
click at [667, 374] on div "Payment estimated to arrive on Prev Next Oct Nov Dec 2025 2026 2027 2028 2029 2…" at bounding box center [551, 380] width 451 height 89
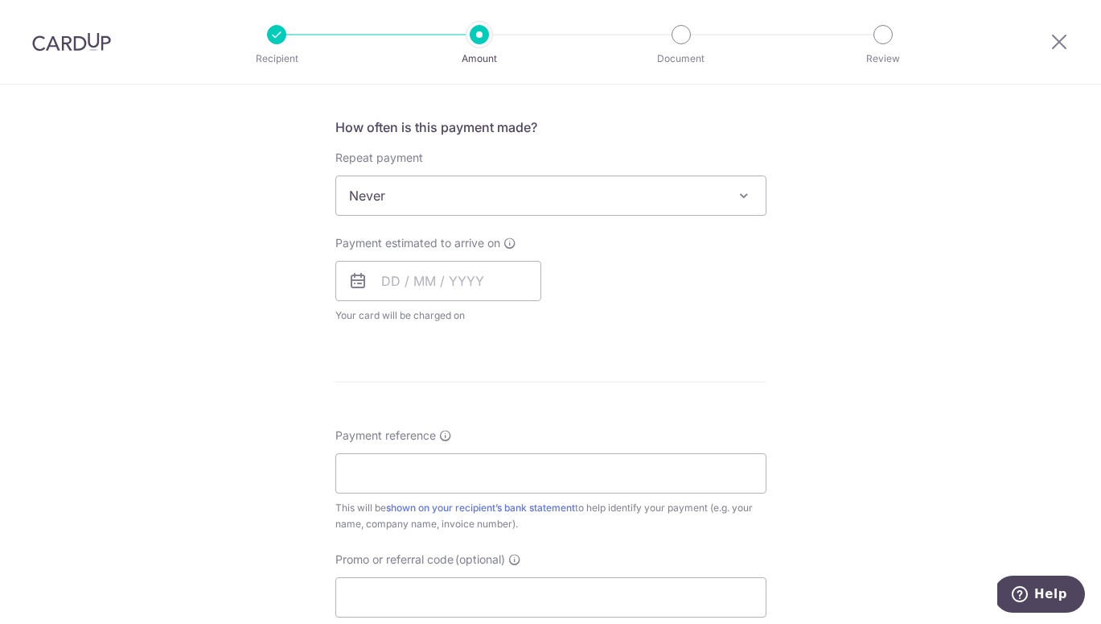
scroll to position [676, 0]
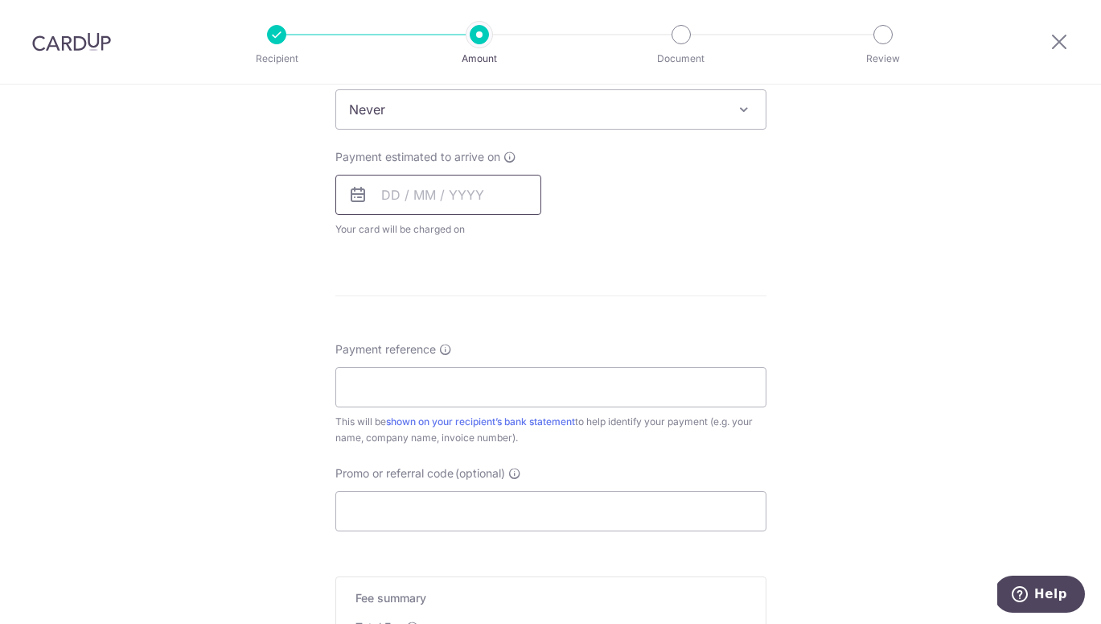
click at [488, 193] on input "text" at bounding box center [439, 195] width 206 height 40
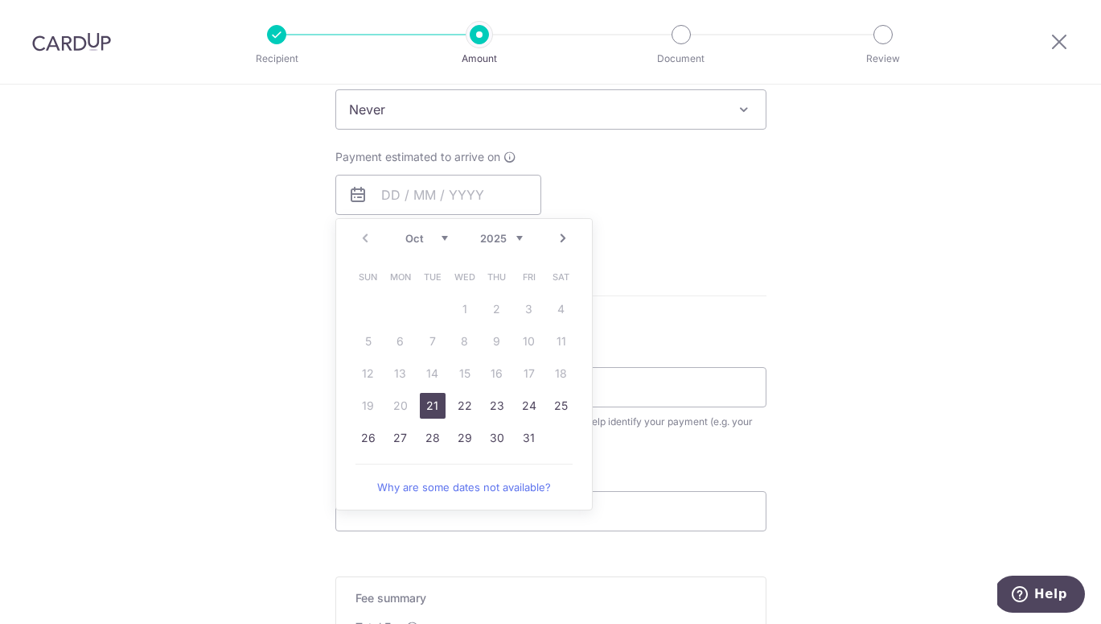
click at [435, 410] on link "21" at bounding box center [433, 406] width 26 height 26
type input "21/10/2025"
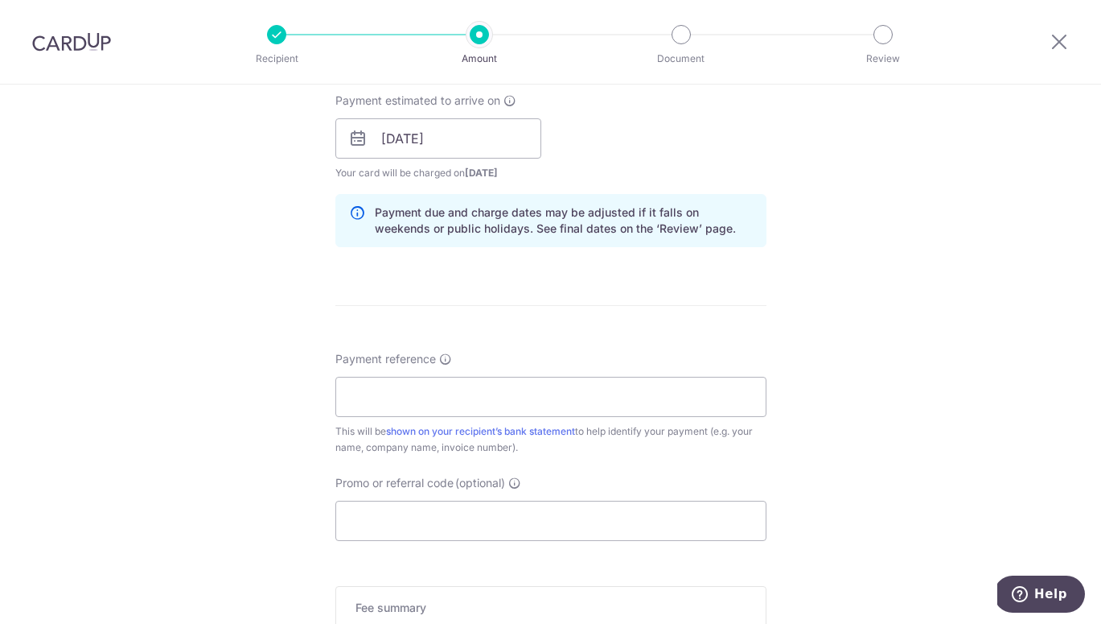
scroll to position [735, 0]
click at [477, 136] on input "21/10/2025" at bounding box center [439, 136] width 206 height 40
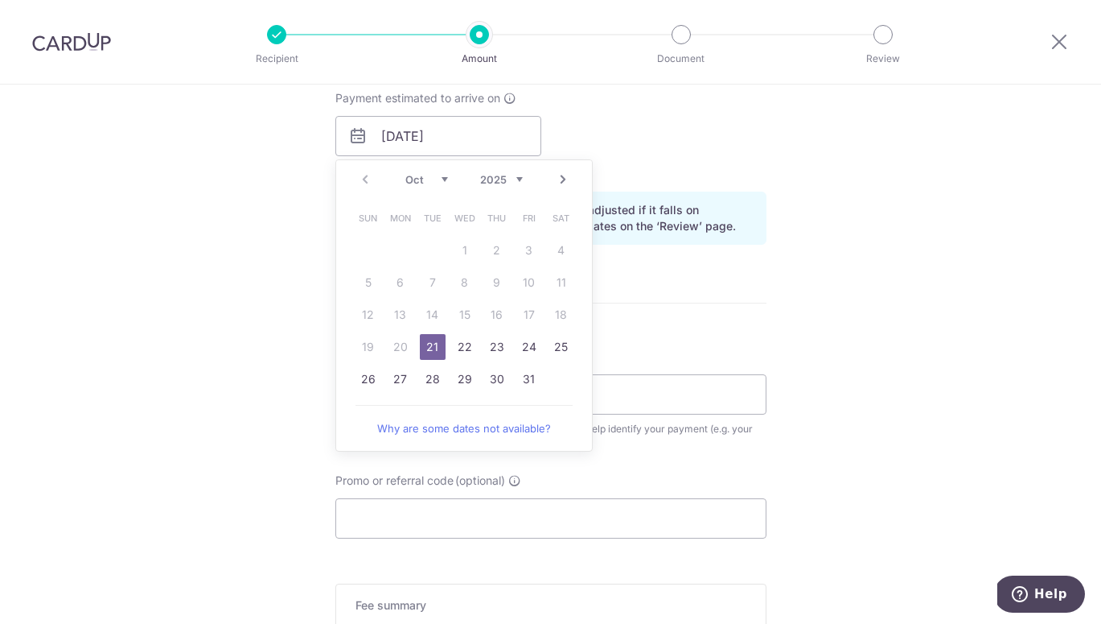
click at [842, 249] on div "Tell us more about your payment Enter payment amount SGD 1,800.00 1800.00 Recip…" at bounding box center [550, 110] width 1101 height 1521
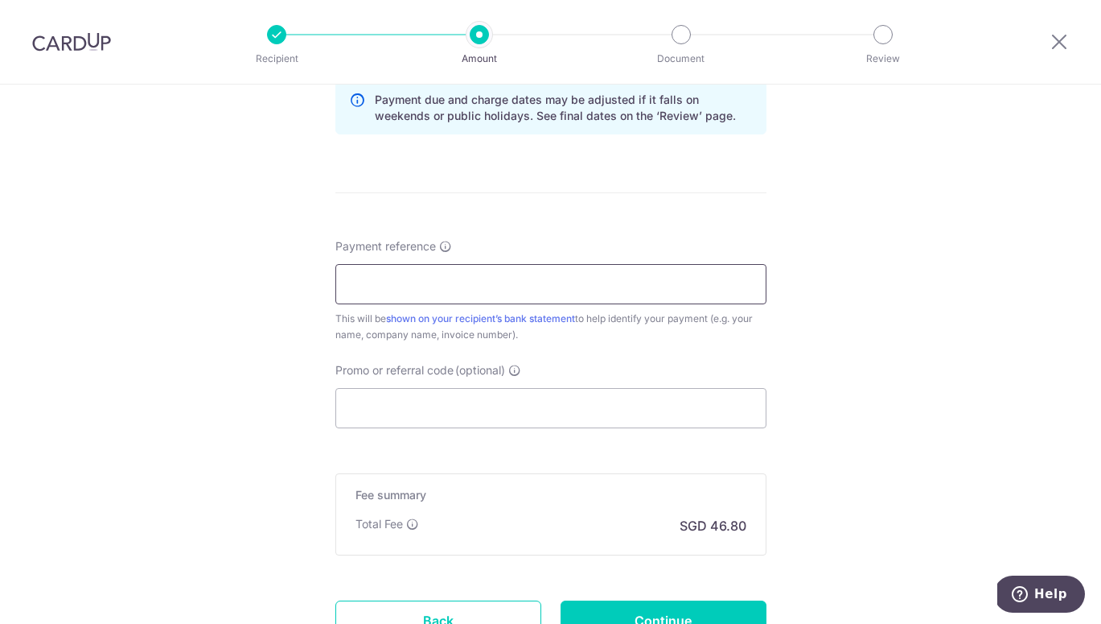
scroll to position [850, 0]
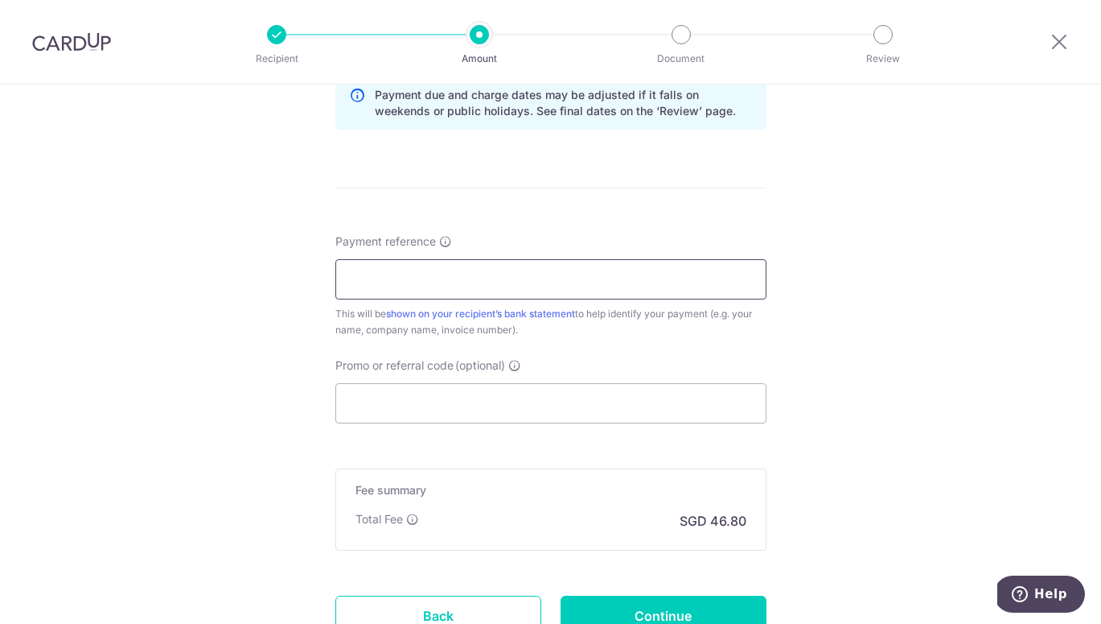
click at [527, 279] on input "Payment reference" at bounding box center [551, 279] width 431 height 40
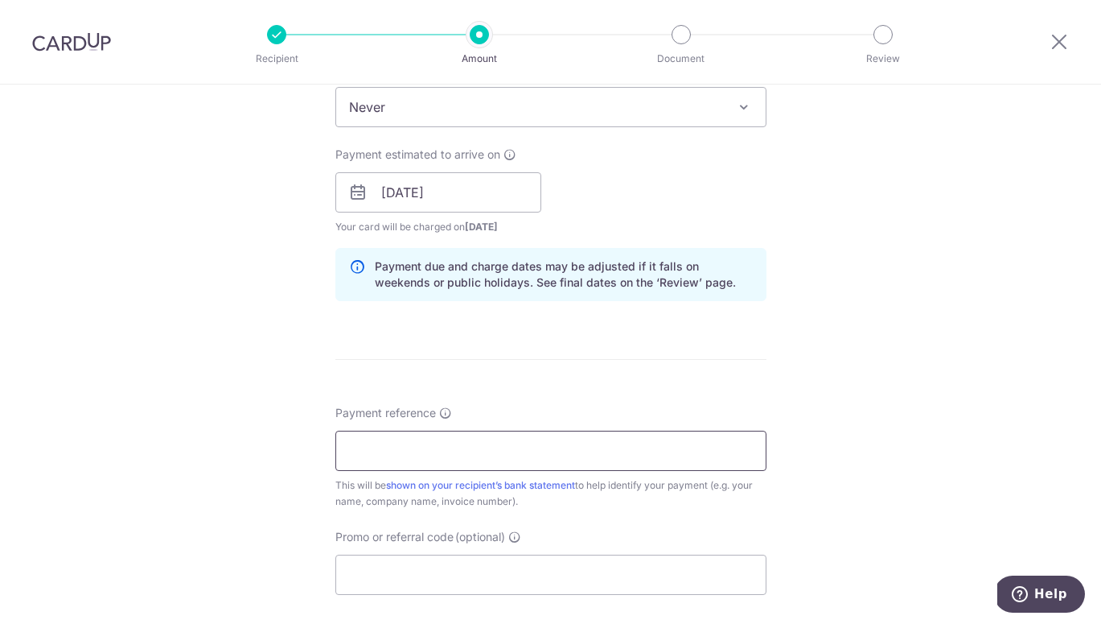
scroll to position [679, 0]
paste input "INVOICE NO. 17/25"
type input "Jason INVOICE NO. 17/25"
click at [562, 512] on div "Payment reference Jason INVOICE NO. 17/25 23/35 This will be shown on your reci…" at bounding box center [551, 499] width 431 height 190
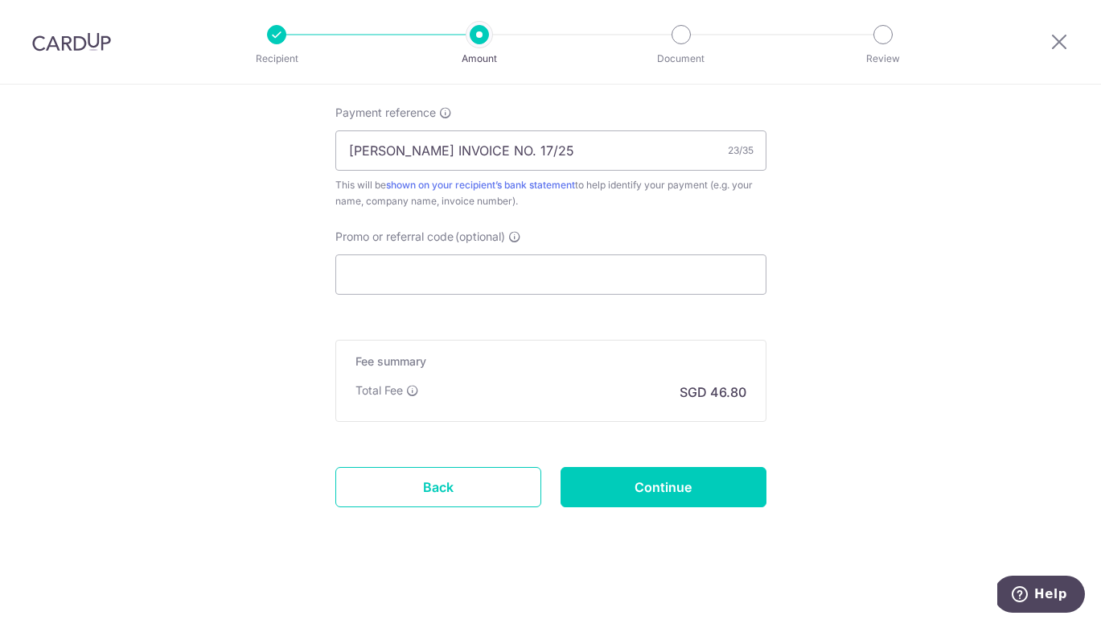
scroll to position [918, 0]
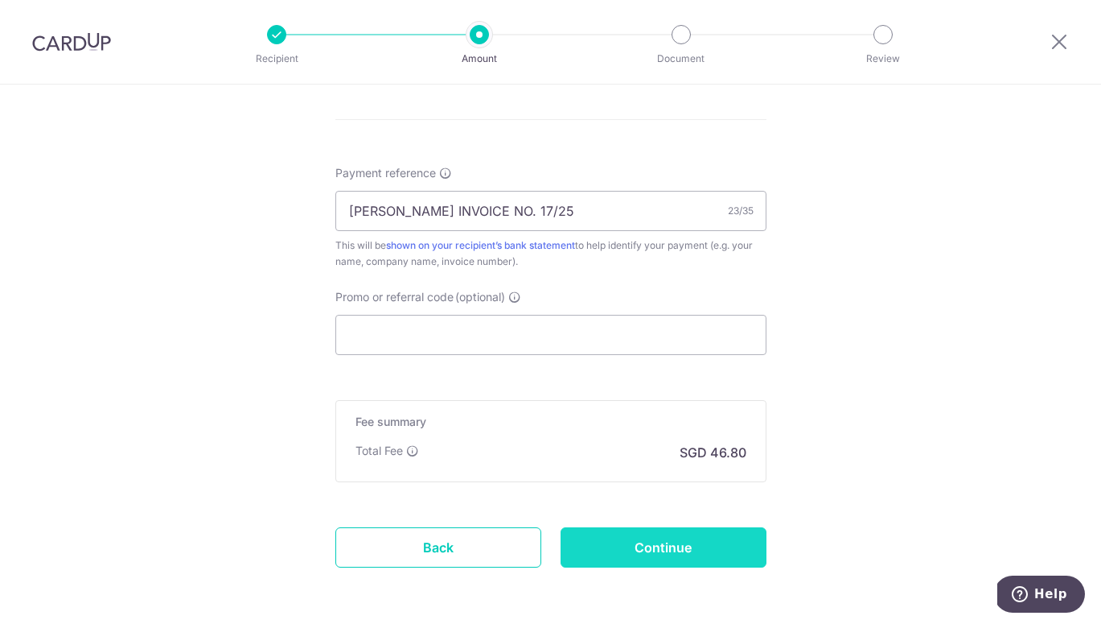
click at [618, 541] on input "Continue" at bounding box center [664, 547] width 206 height 40
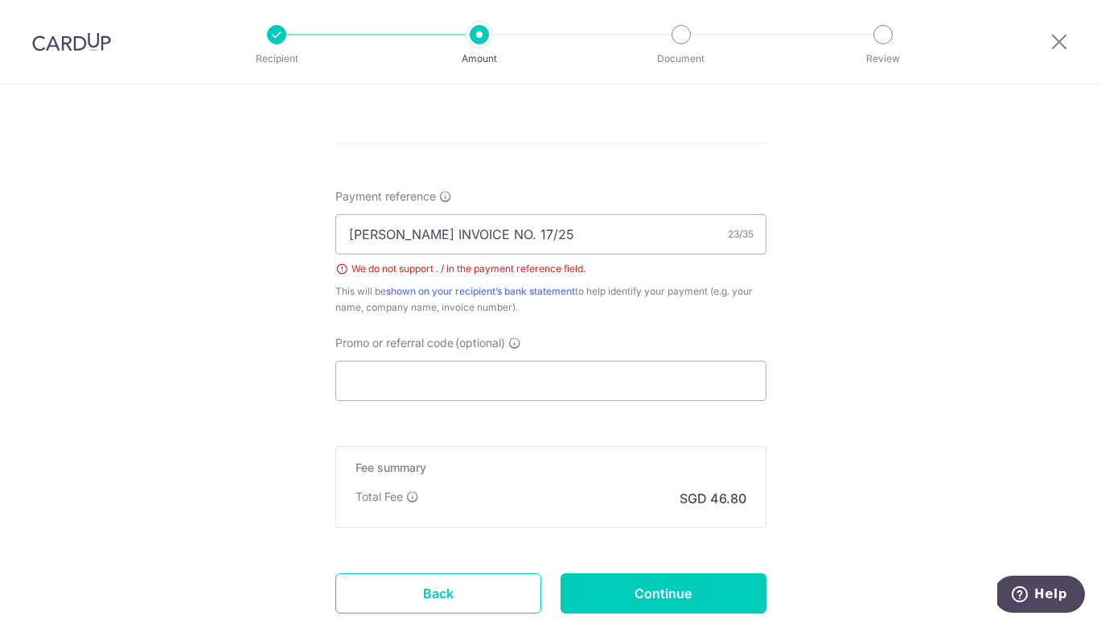
scroll to position [887, 0]
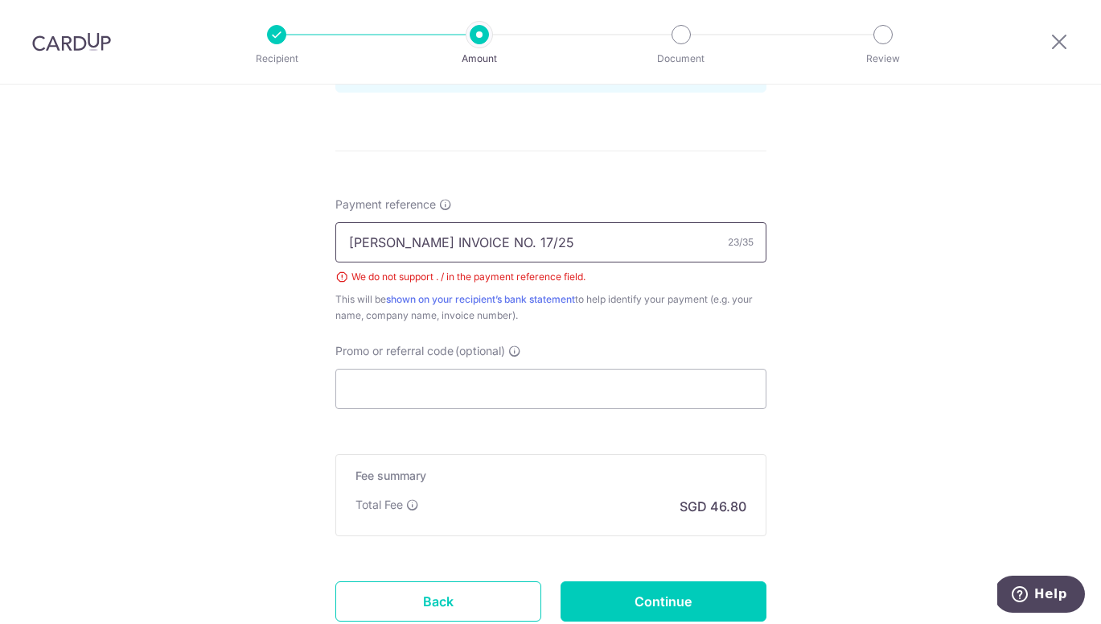
click at [471, 245] on input "[PERSON_NAME] INVOICE NO. 17/25" at bounding box center [551, 242] width 431 height 40
click at [487, 240] on input "[PERSON_NAME] INVOICE NO 17/25" at bounding box center [551, 242] width 431 height 40
type input "[PERSON_NAME] INVOICE NO 17 25"
click at [645, 603] on input "Continue" at bounding box center [664, 601] width 206 height 40
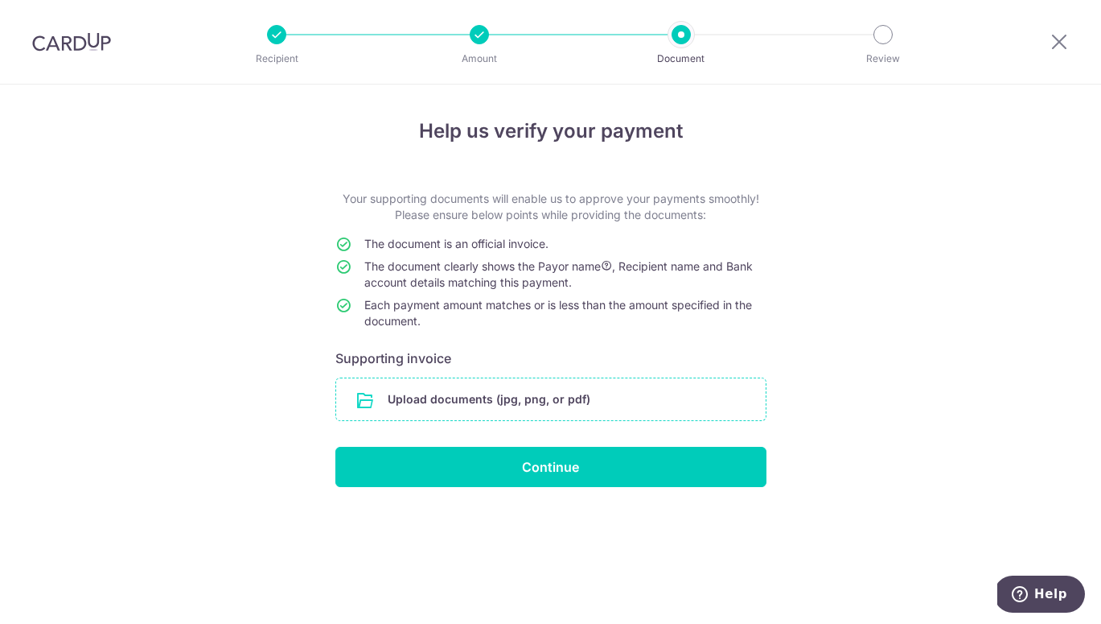
click at [557, 397] on input "file" at bounding box center [551, 399] width 430 height 42
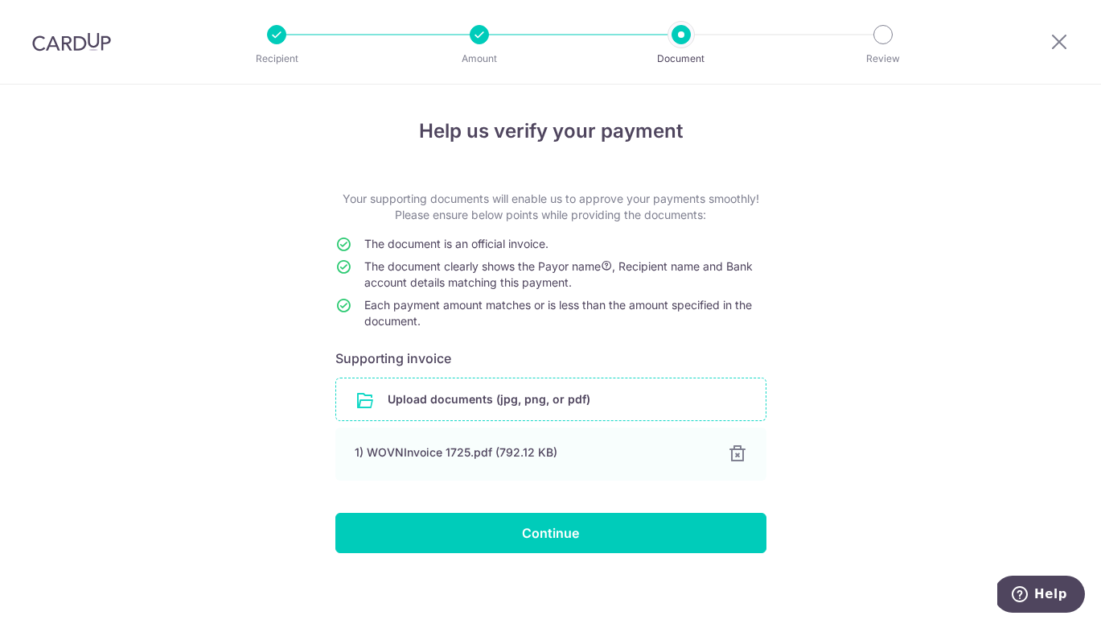
scroll to position [5, 0]
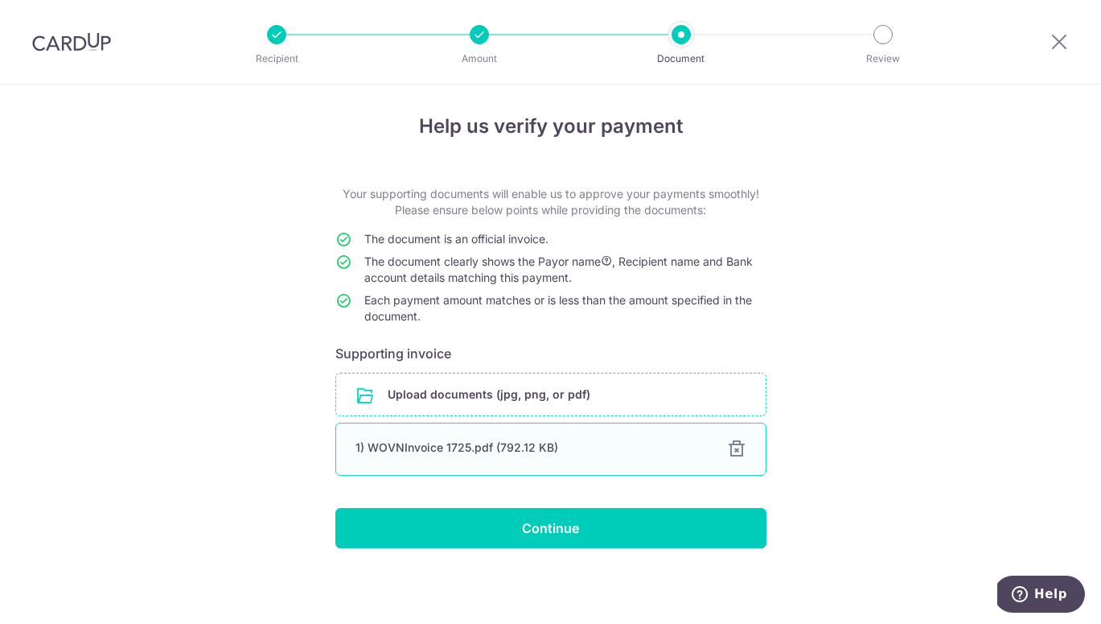
click at [737, 447] on div at bounding box center [736, 448] width 19 height 19
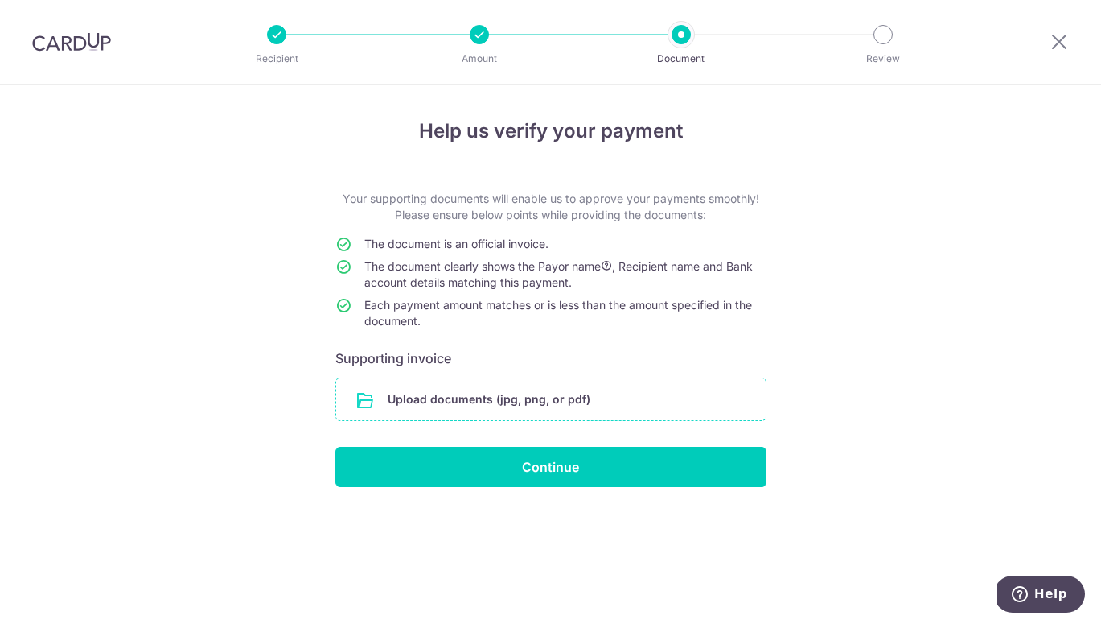
click at [79, 41] on img at bounding box center [71, 41] width 79 height 19
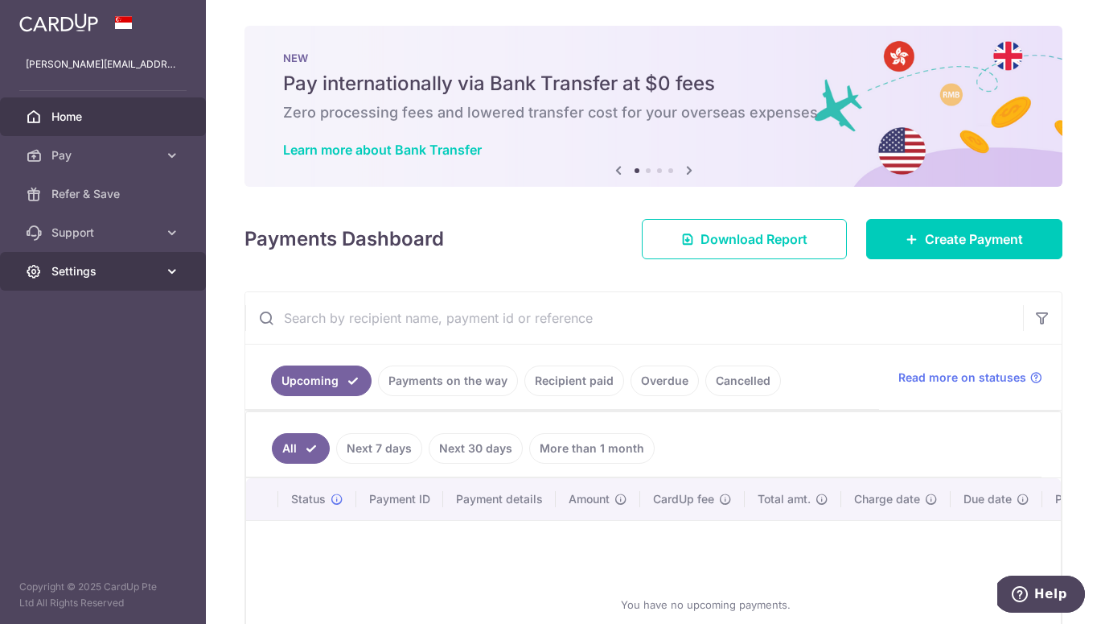
click at [138, 273] on span "Settings" at bounding box center [104, 271] width 106 height 16
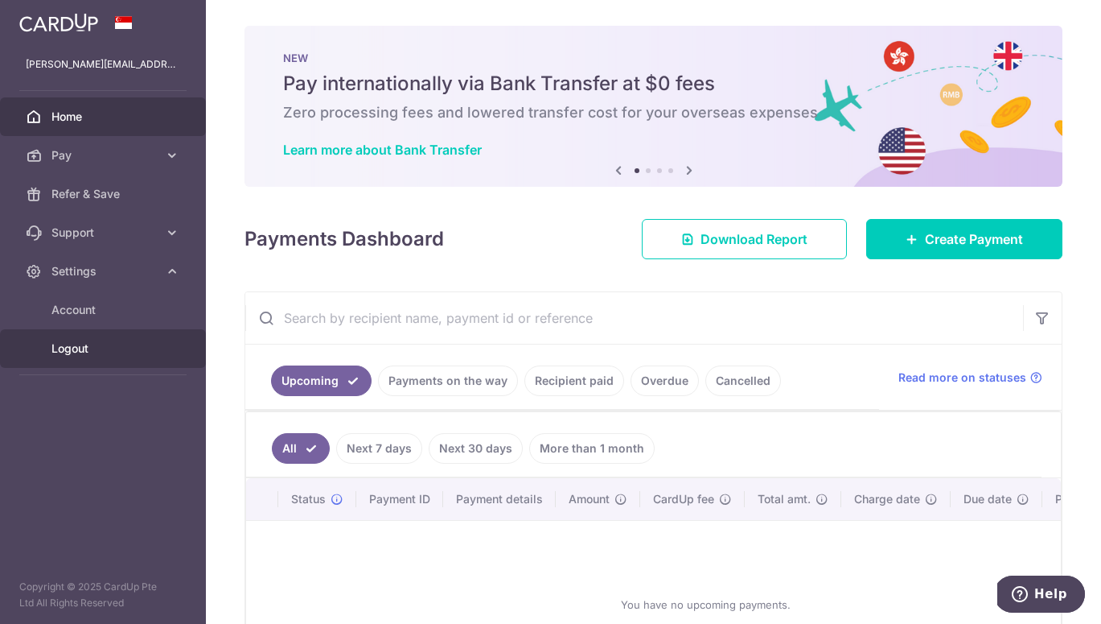
click at [111, 352] on span "Logout" at bounding box center [104, 348] width 106 height 16
